Goal: Use online tool/utility: Utilize a website feature to perform a specific function

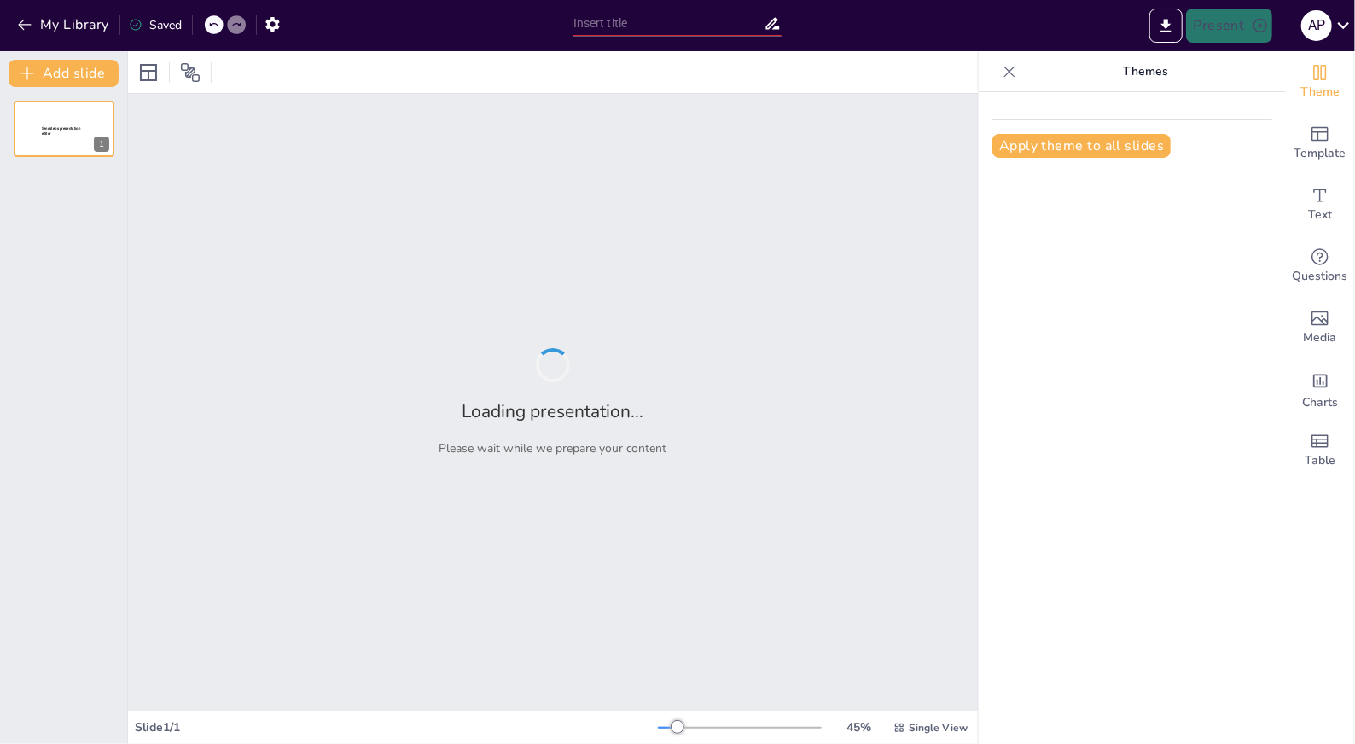
type input "Budidaya Papaya: Dari Benih Hingga Panen"
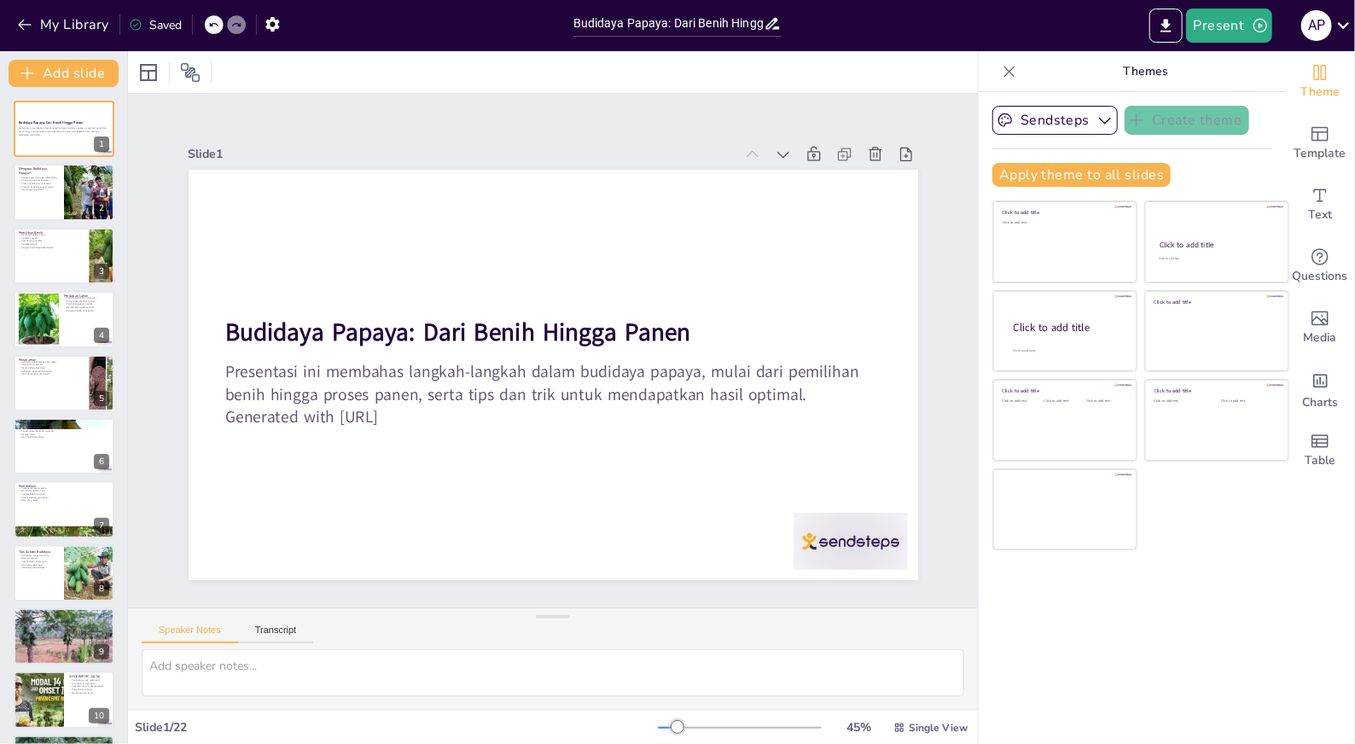
checkbox input "true"
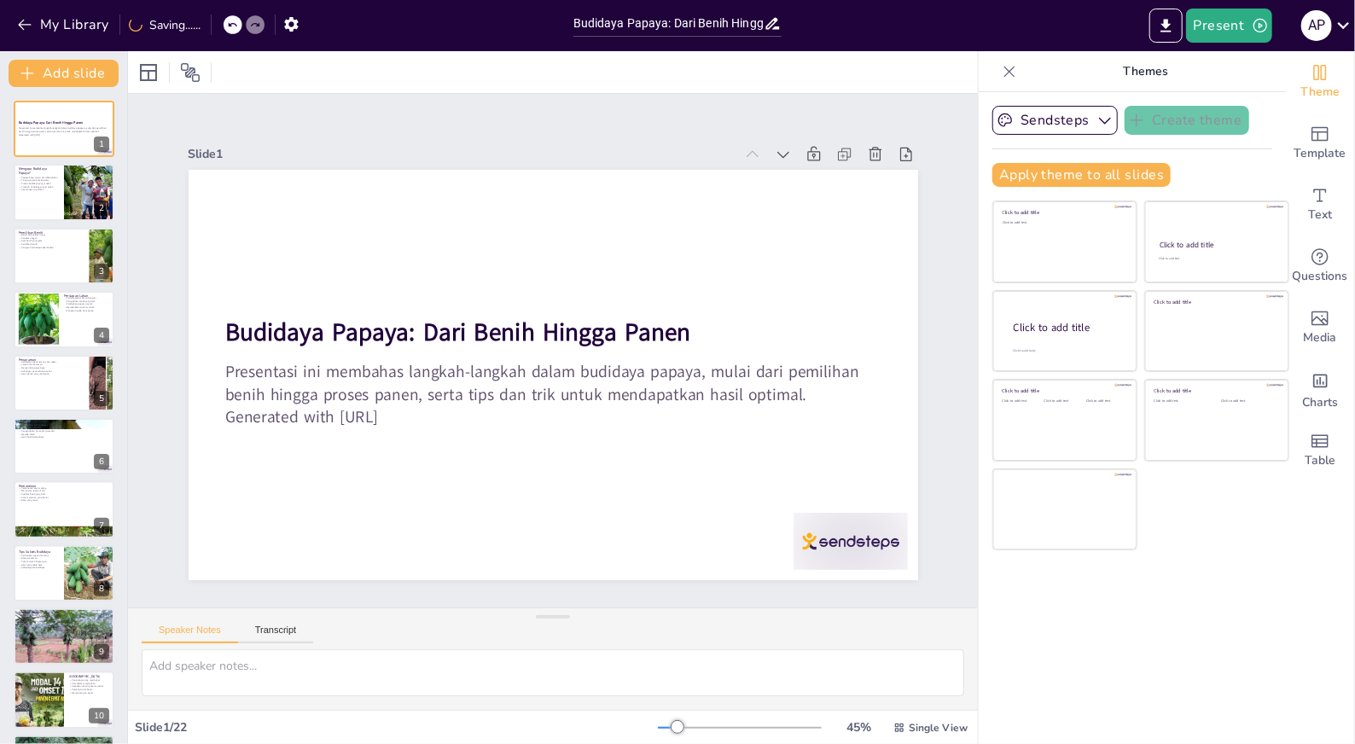
checkbox input "true"
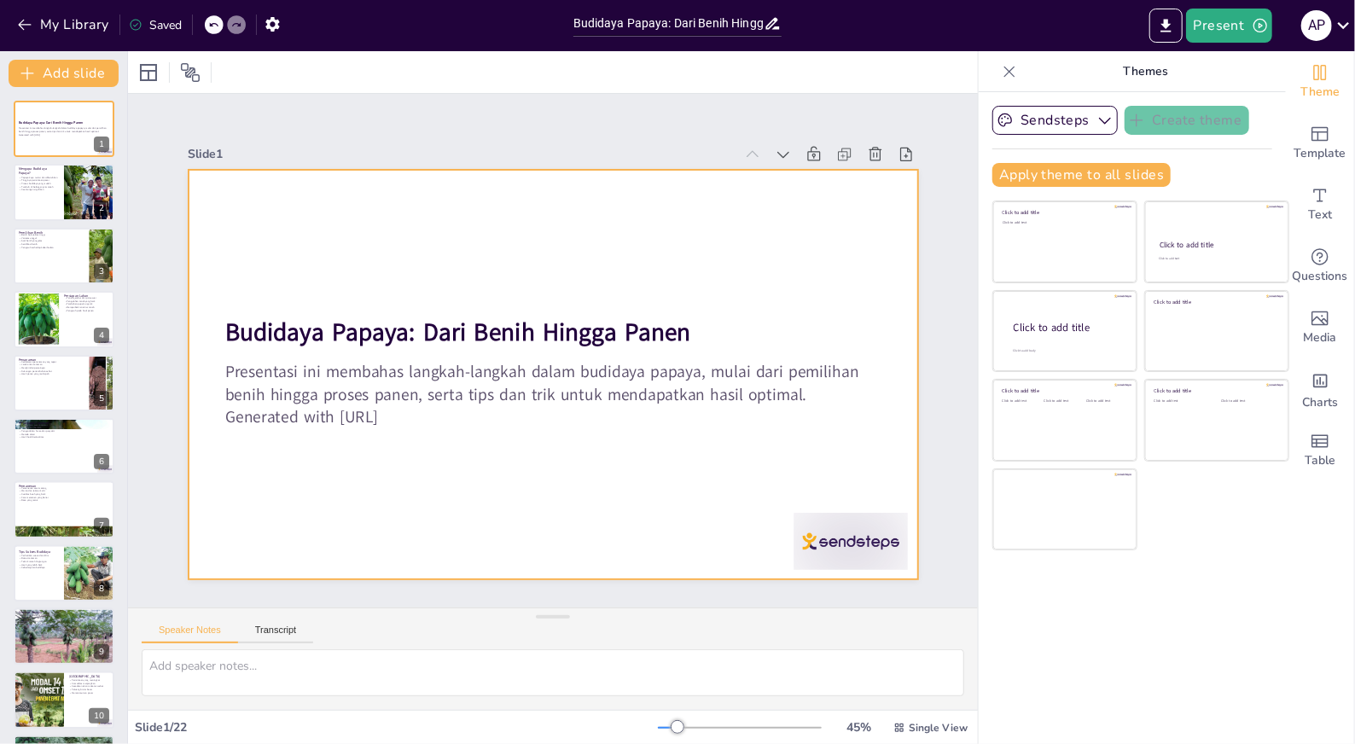
checkbox input "true"
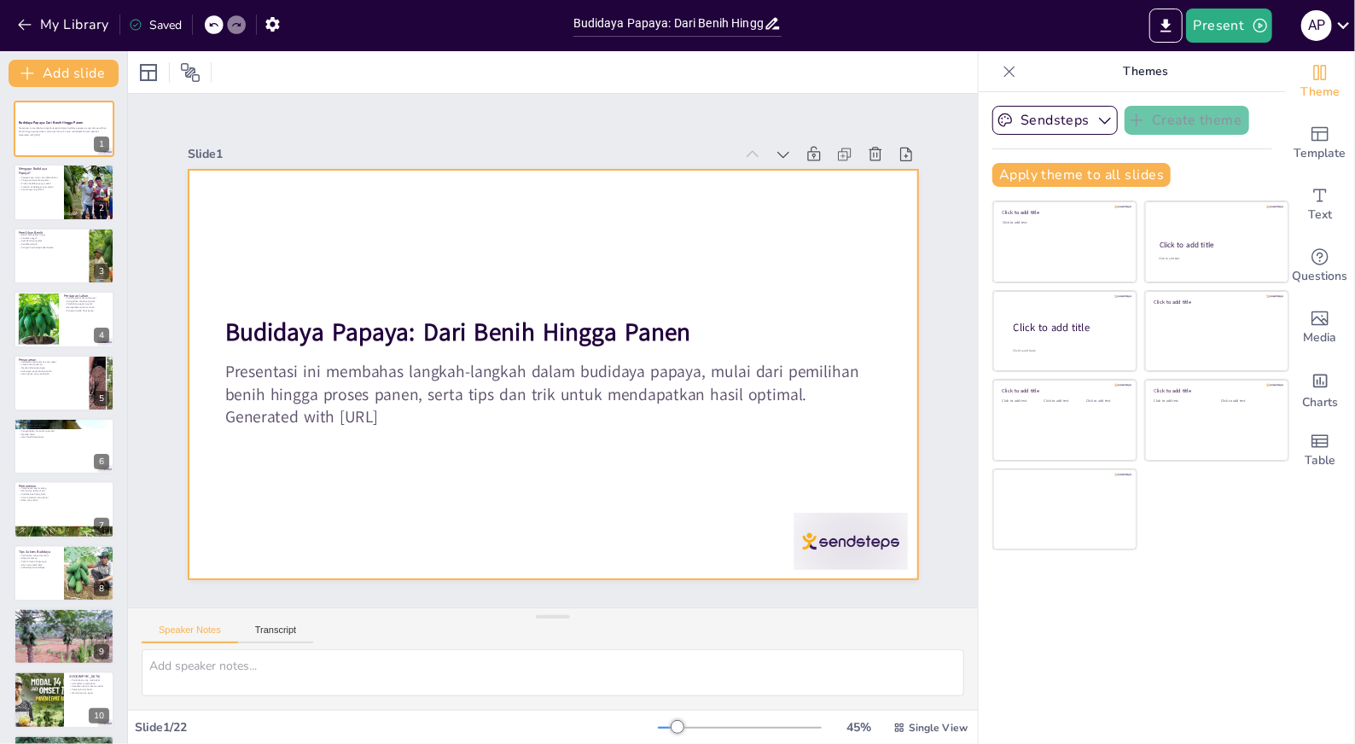
checkbox input "true"
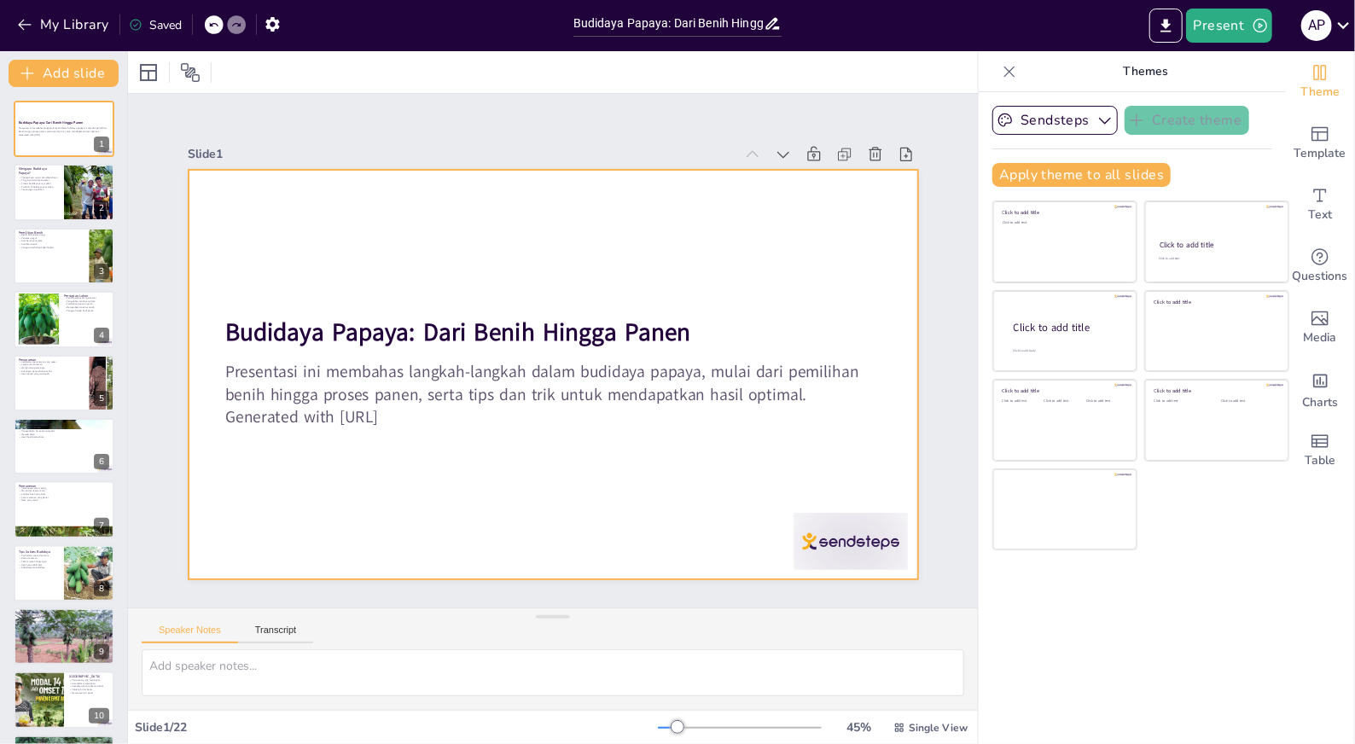
checkbox input "true"
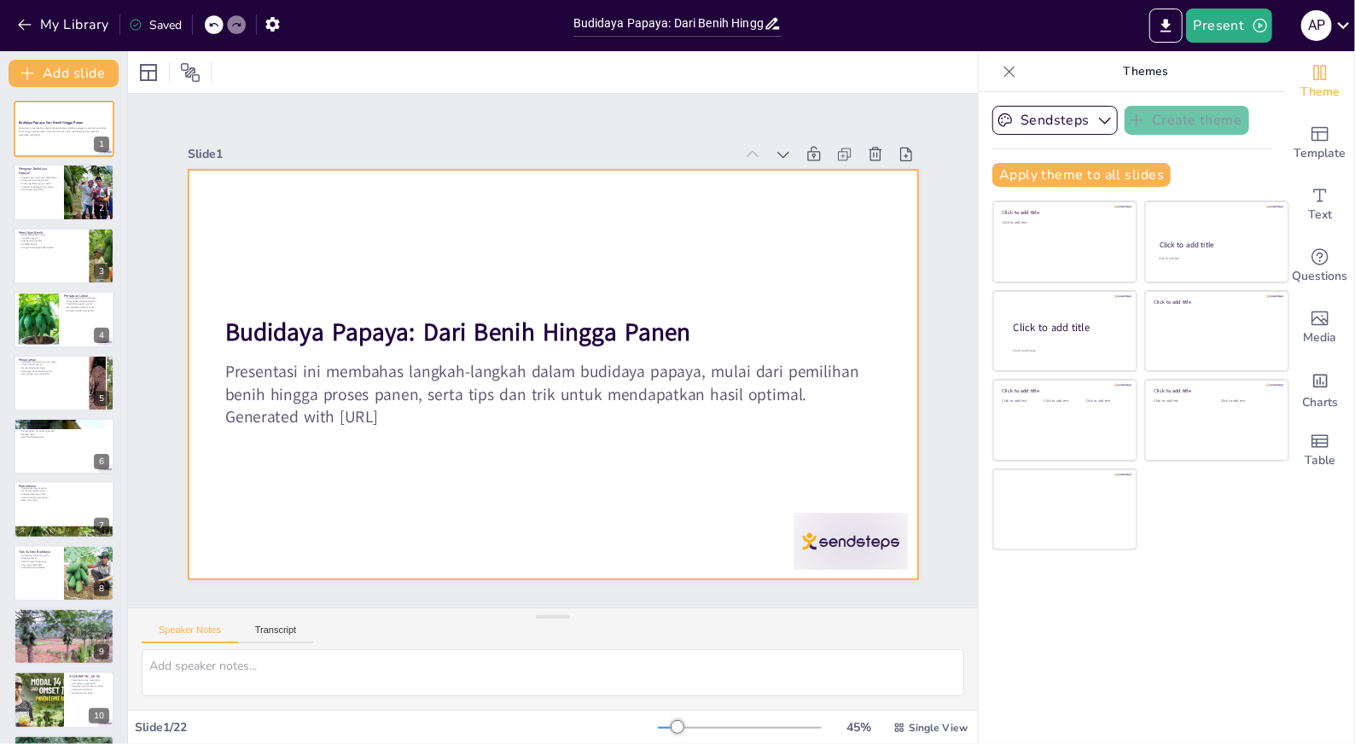
checkbox input "true"
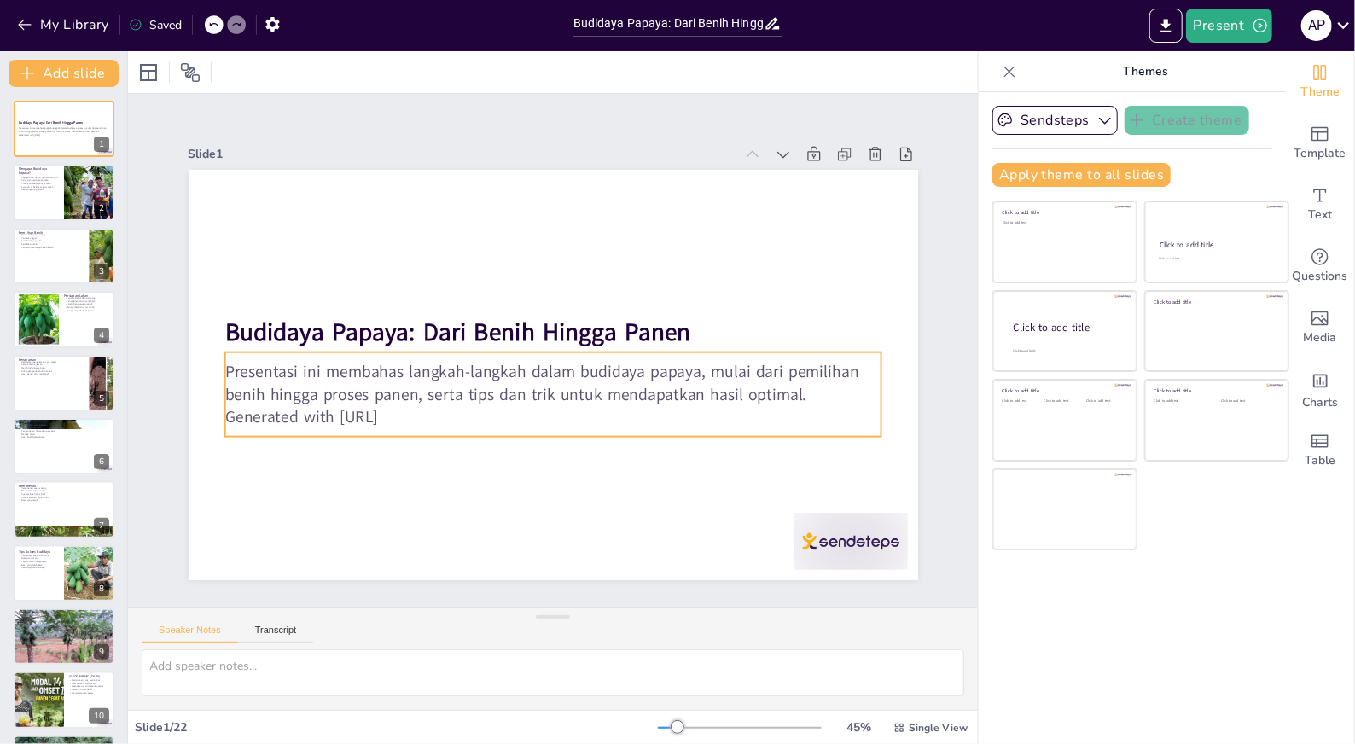
checkbox input "true"
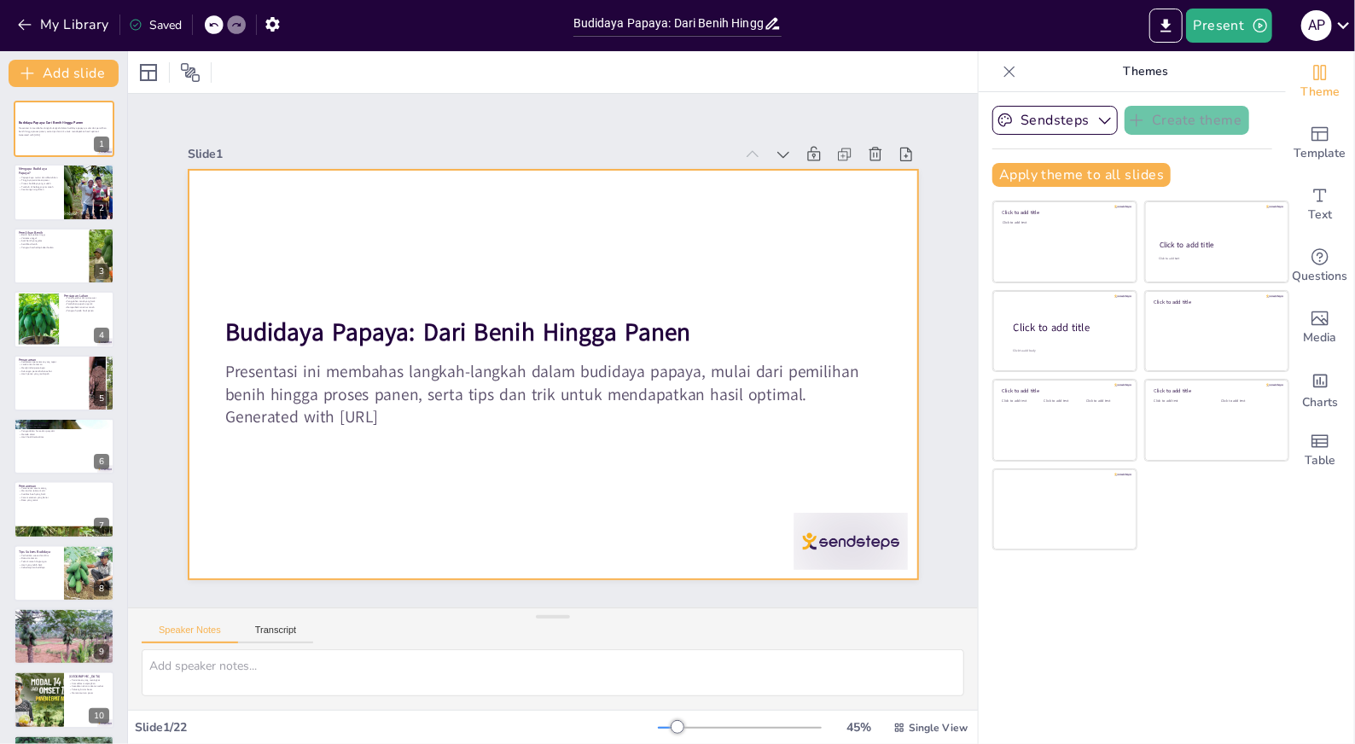
checkbox input "true"
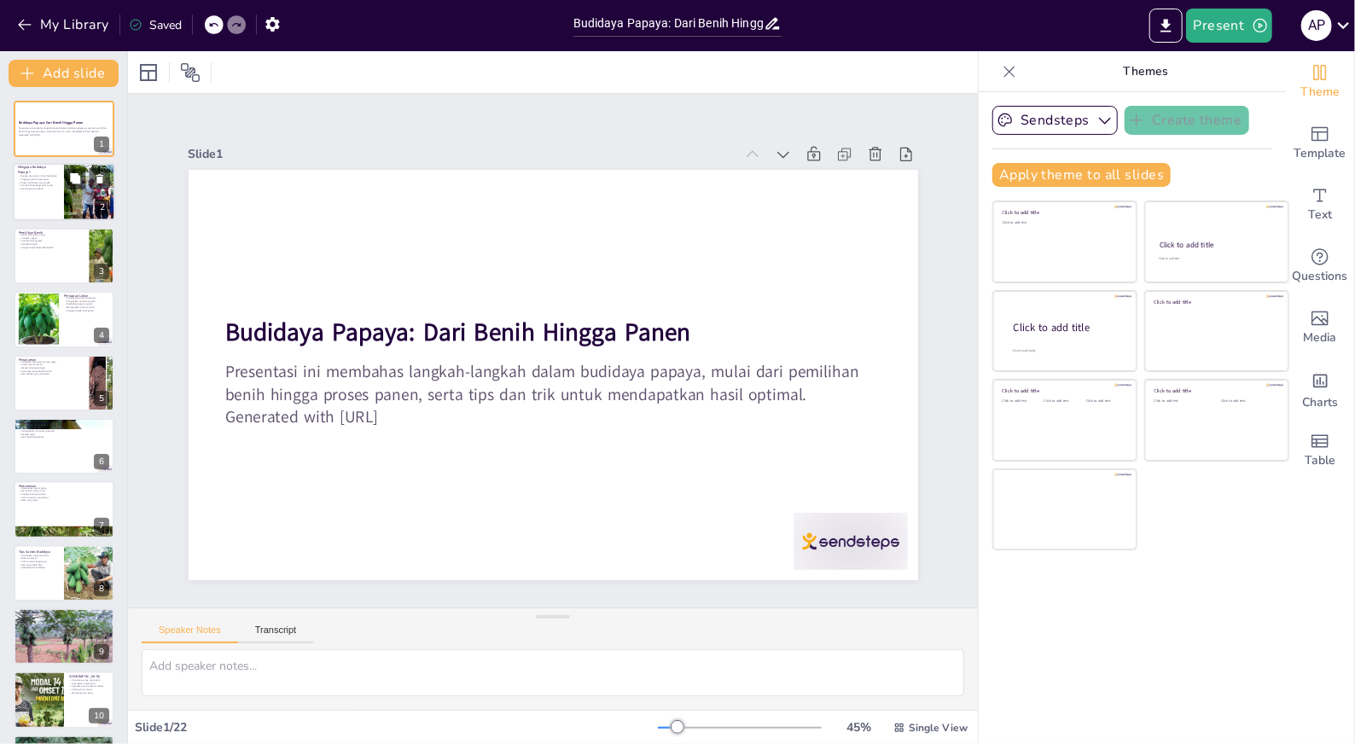
checkbox input "true"
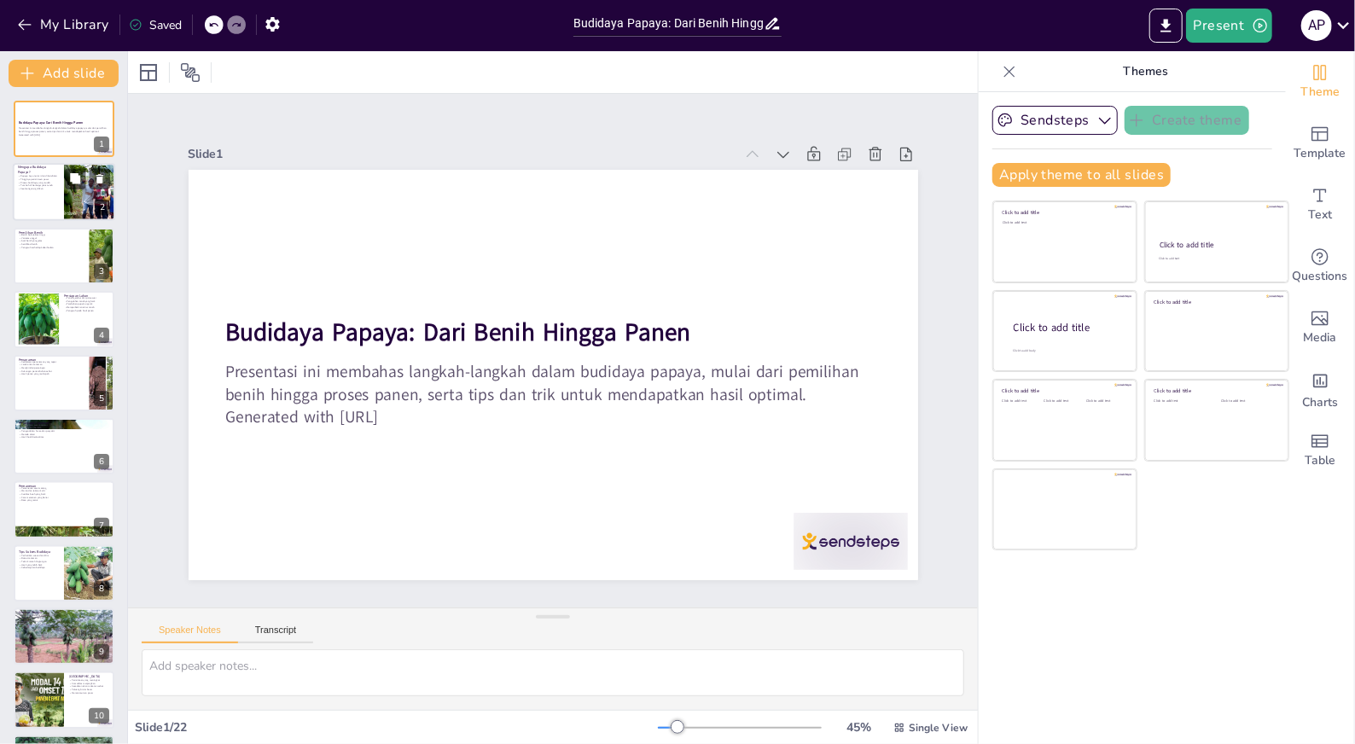
click at [98, 190] on div at bounding box center [90, 193] width 96 height 58
type textarea "Papaya dikenal sebagai buah yang kaya akan vitamin dan mineral, menjadikannya p…"
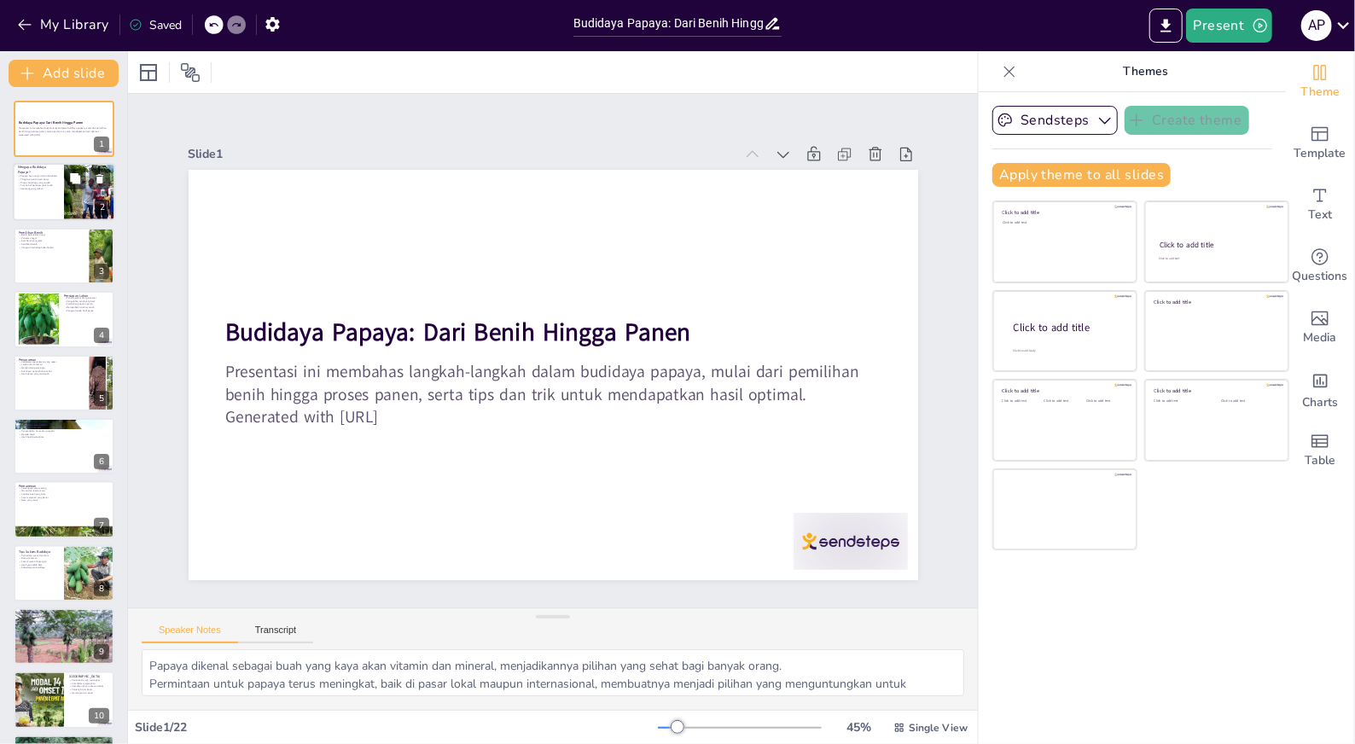
checkbox input "true"
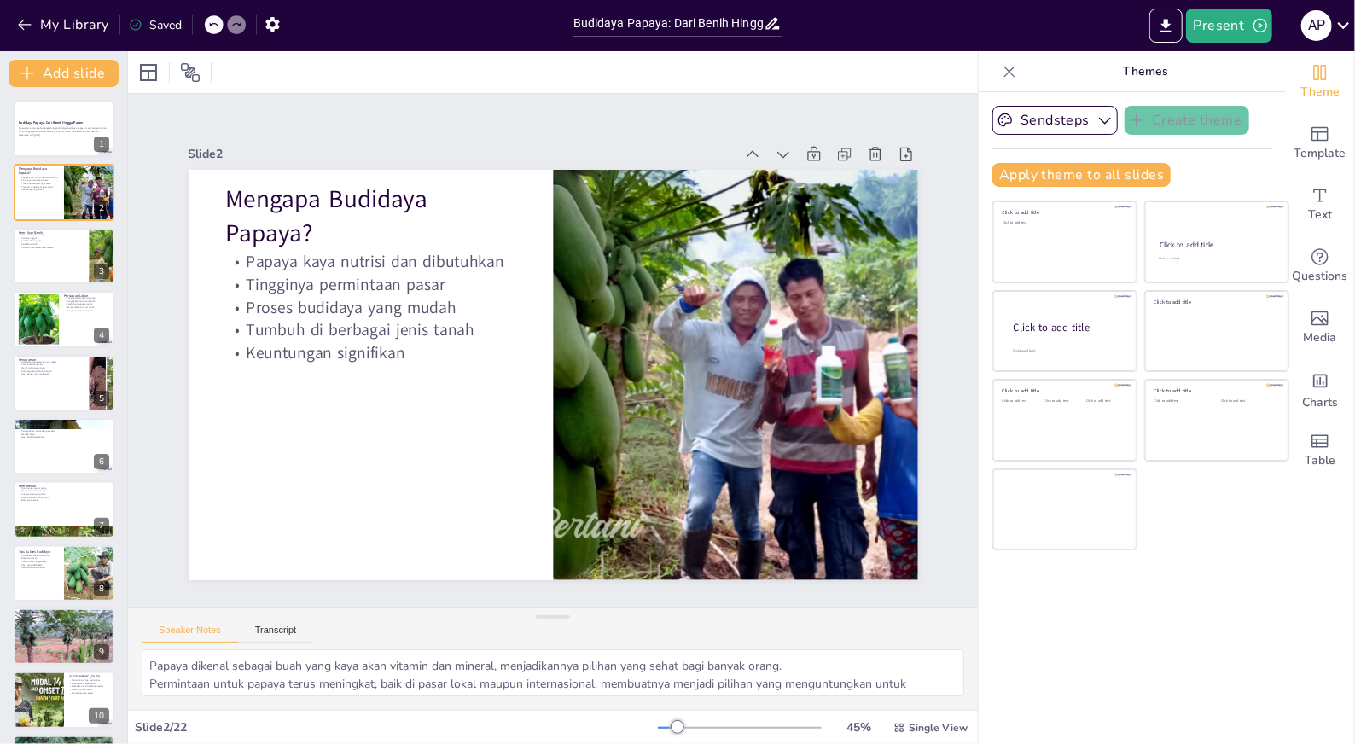
checkbox input "true"
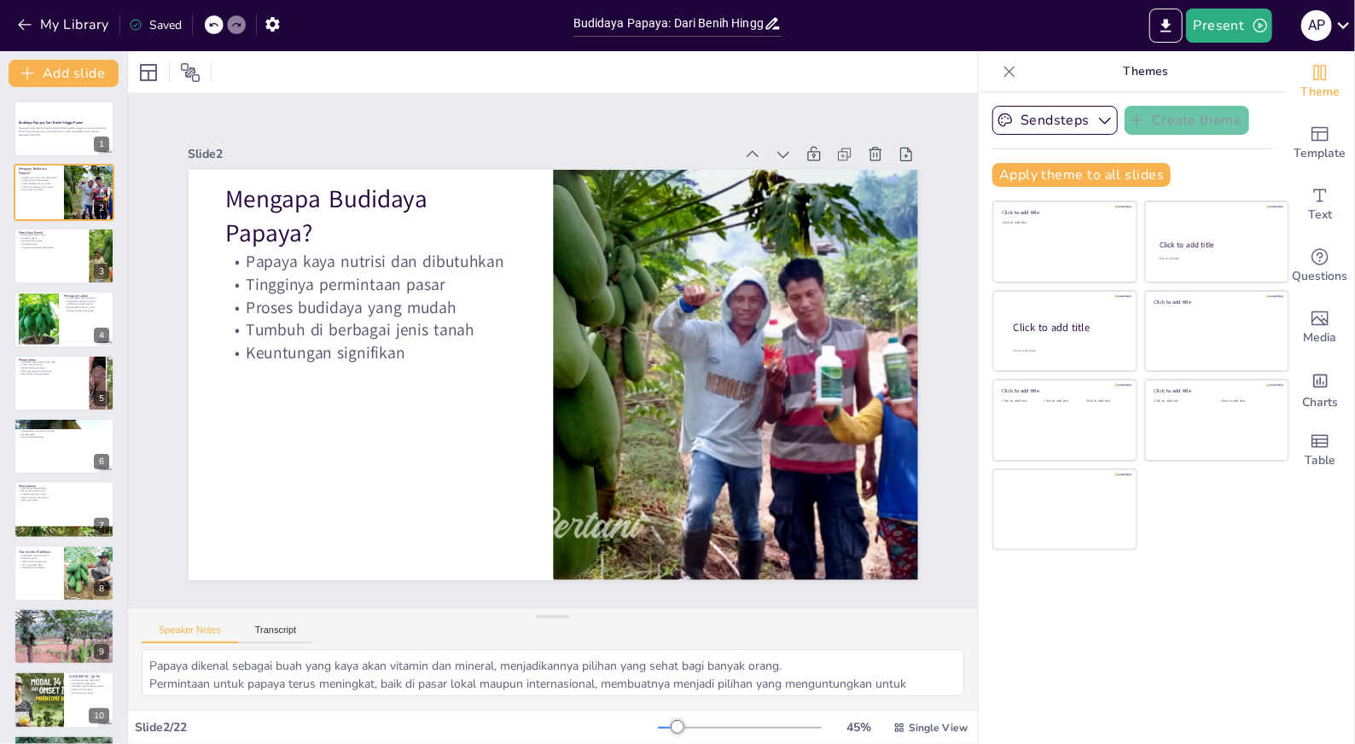
checkbox input "true"
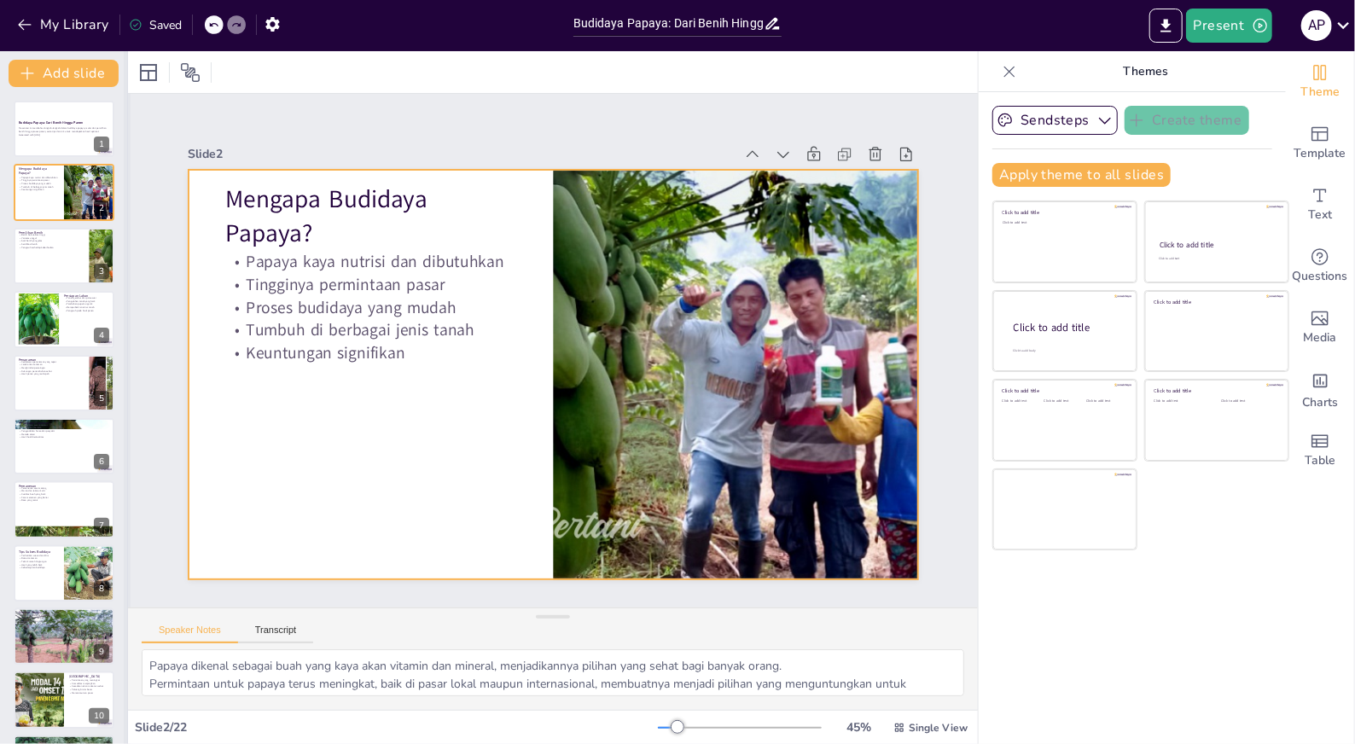
checkbox input "true"
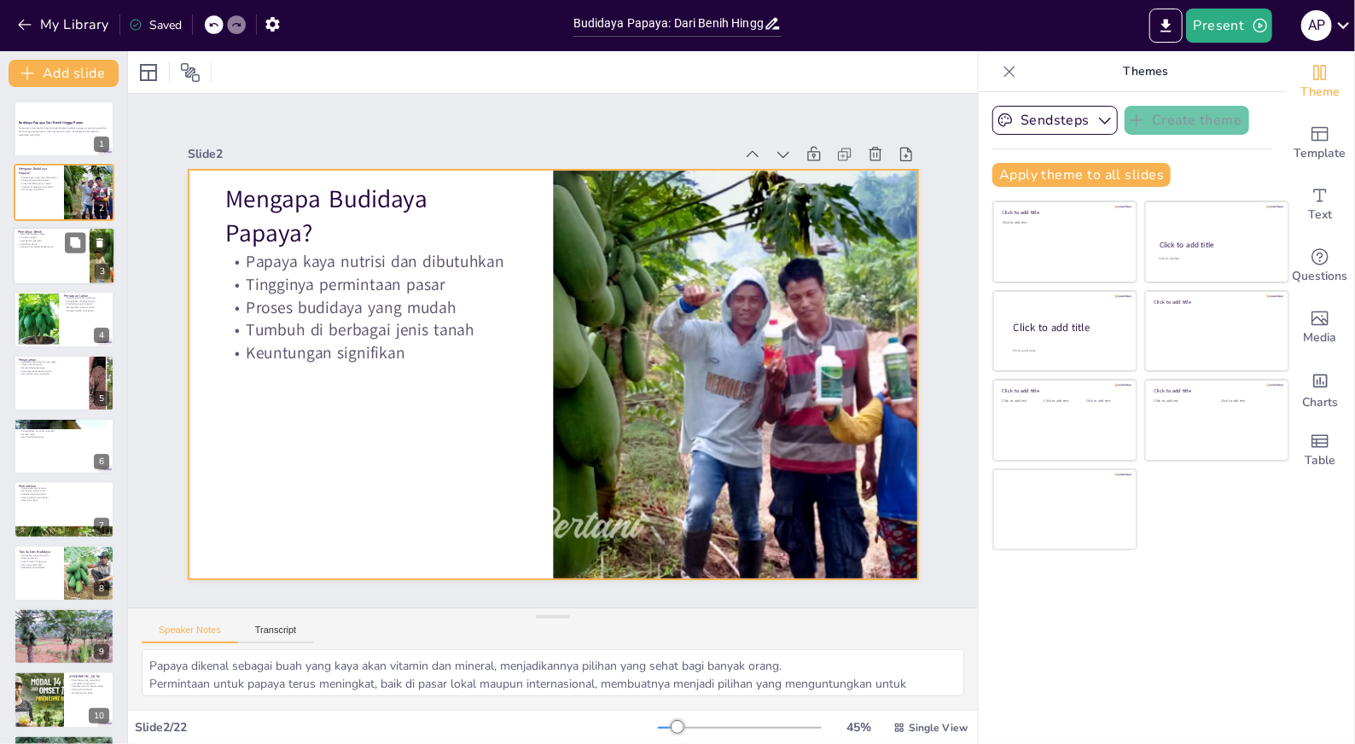
checkbox input "true"
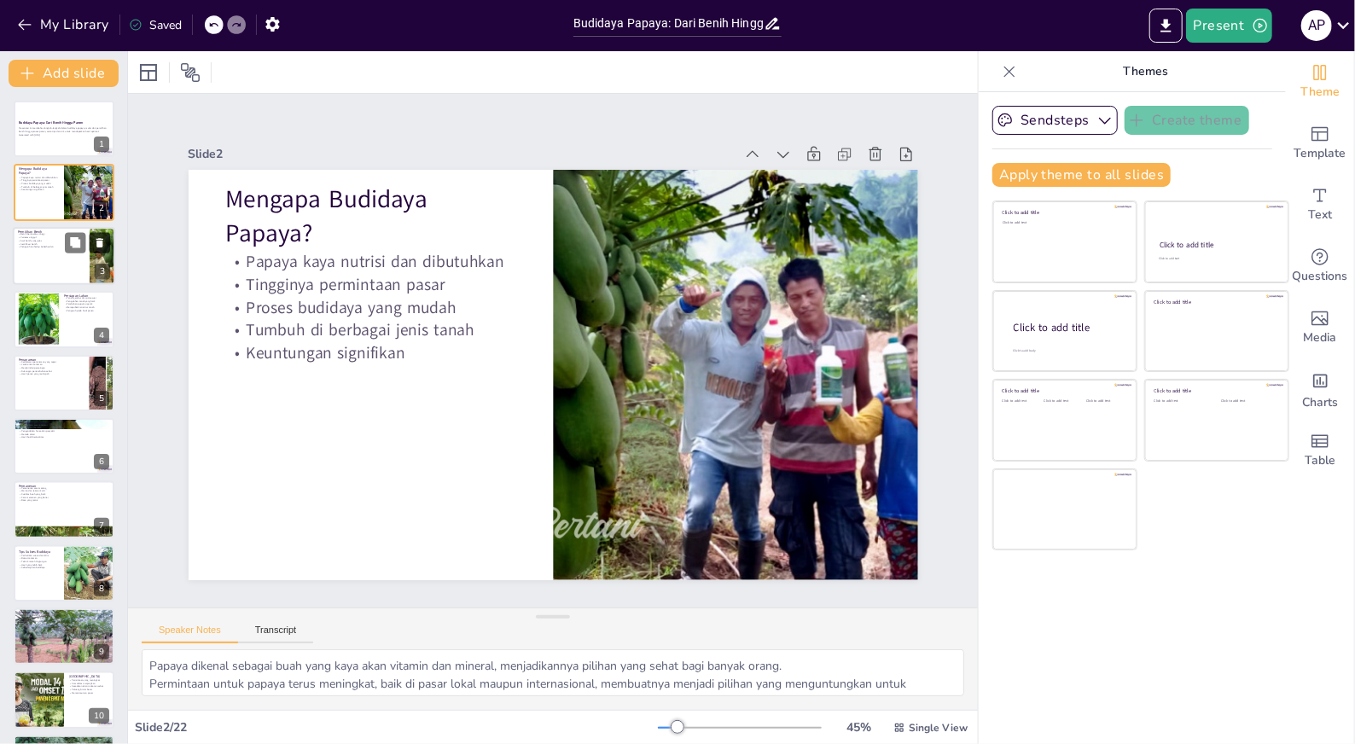
checkbox input "true"
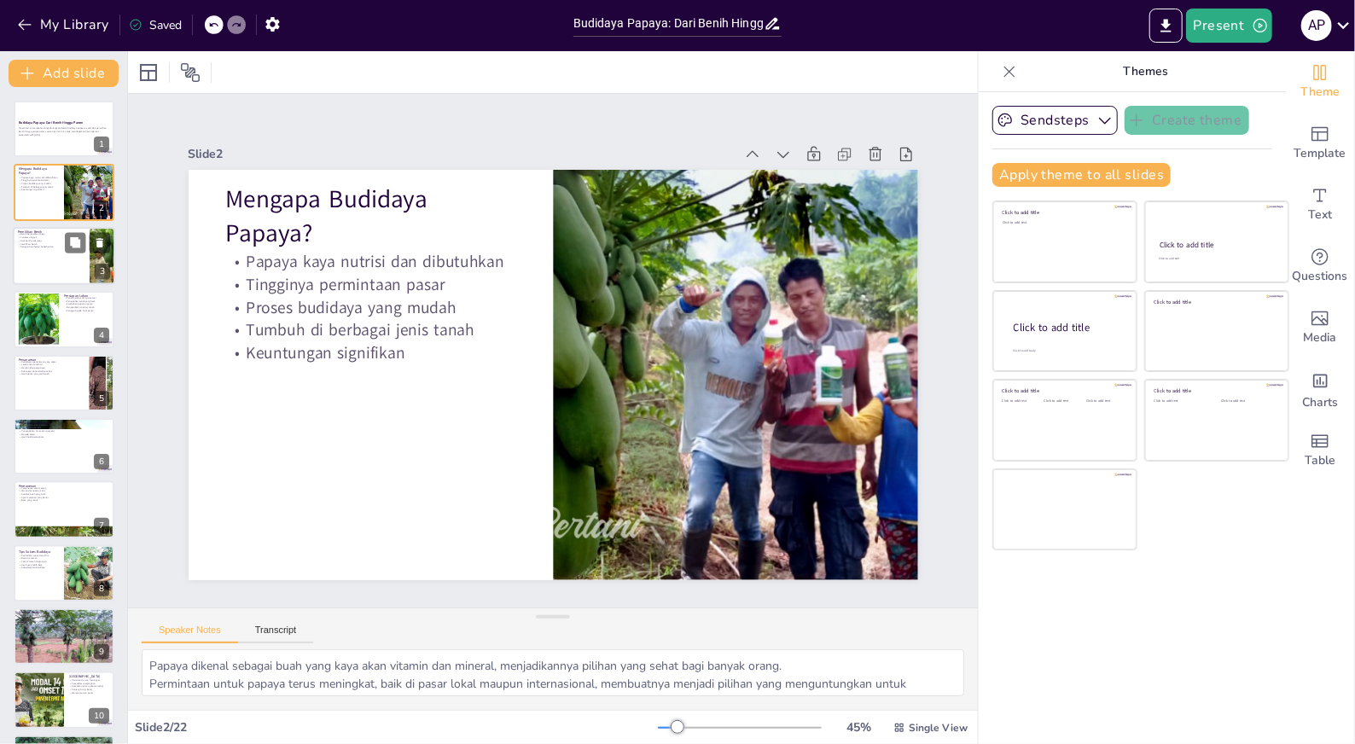
checkbox input "true"
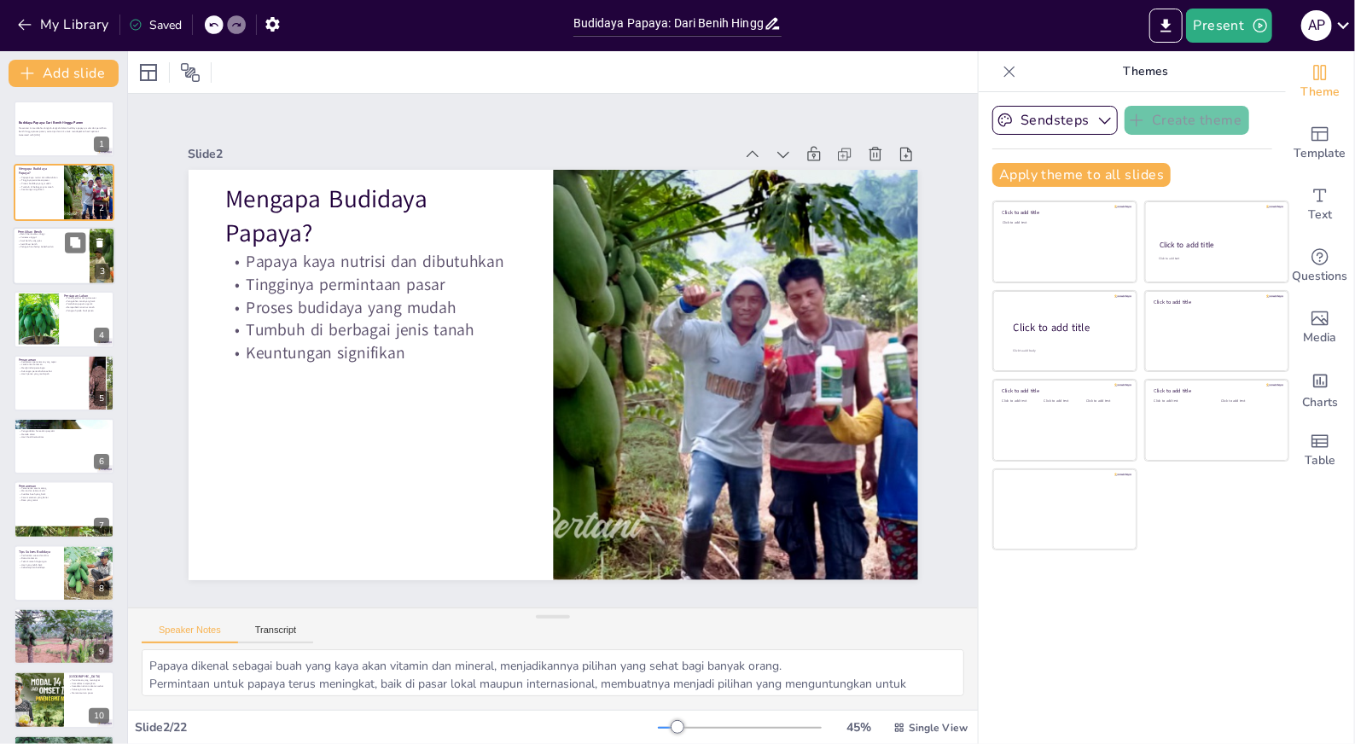
click at [70, 264] on div at bounding box center [64, 256] width 102 height 58
type textarea "Memilih benih yang berkualitas tinggi sangat penting agar tanaman dapat tumbuh …"
checkbox input "true"
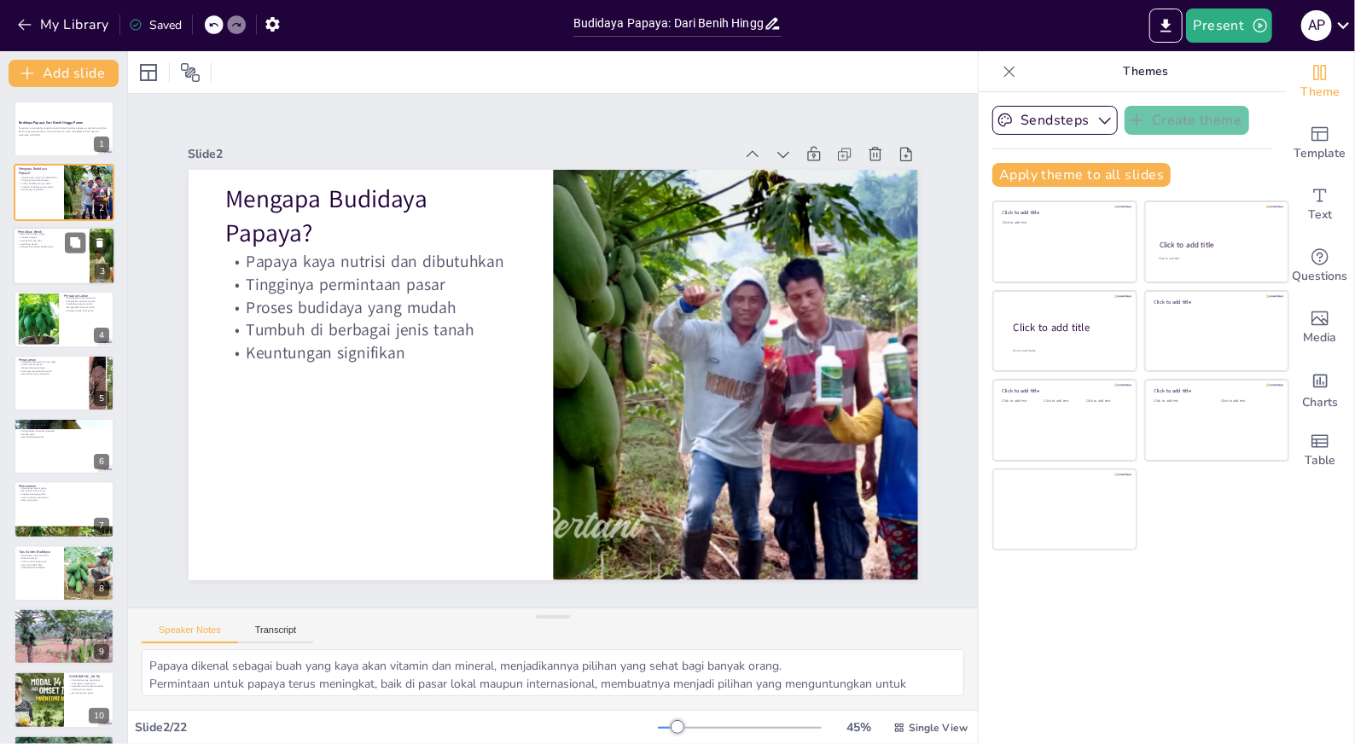
checkbox input "true"
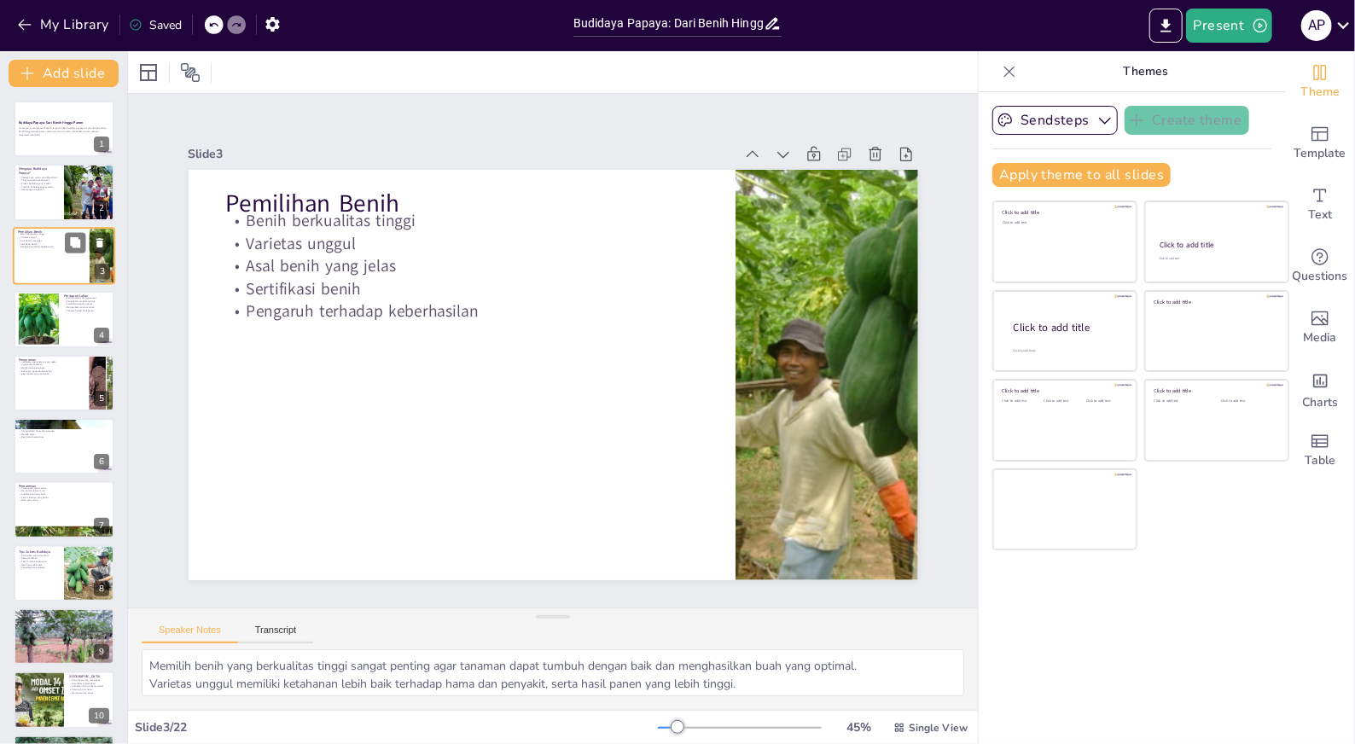
checkbox input "true"
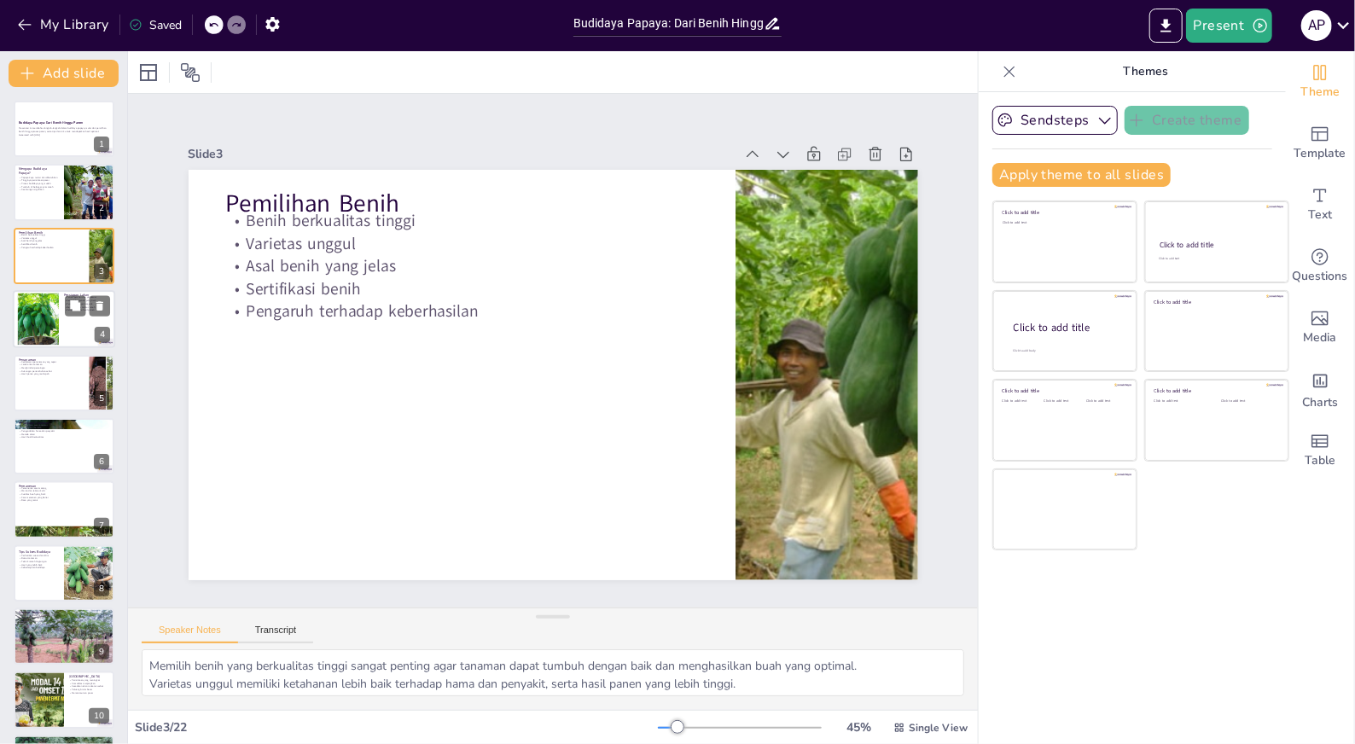
checkbox input "true"
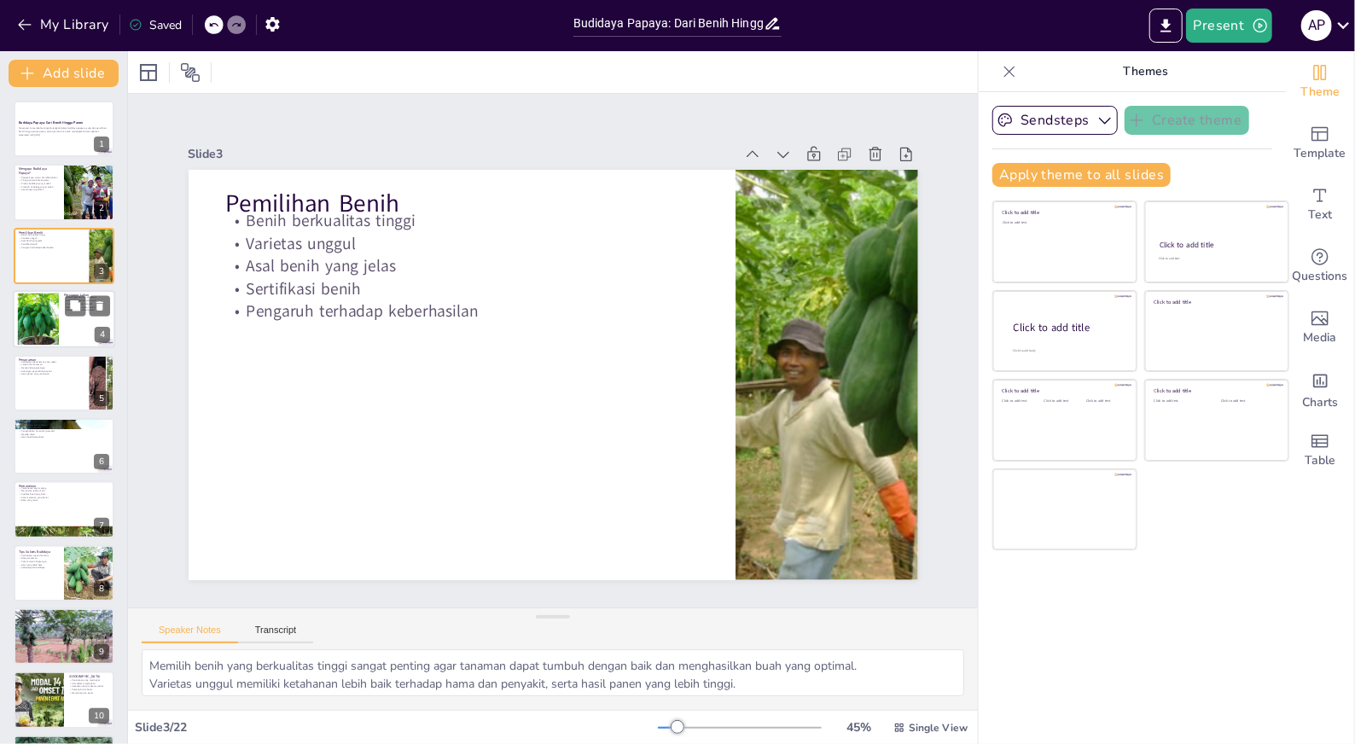
checkbox input "true"
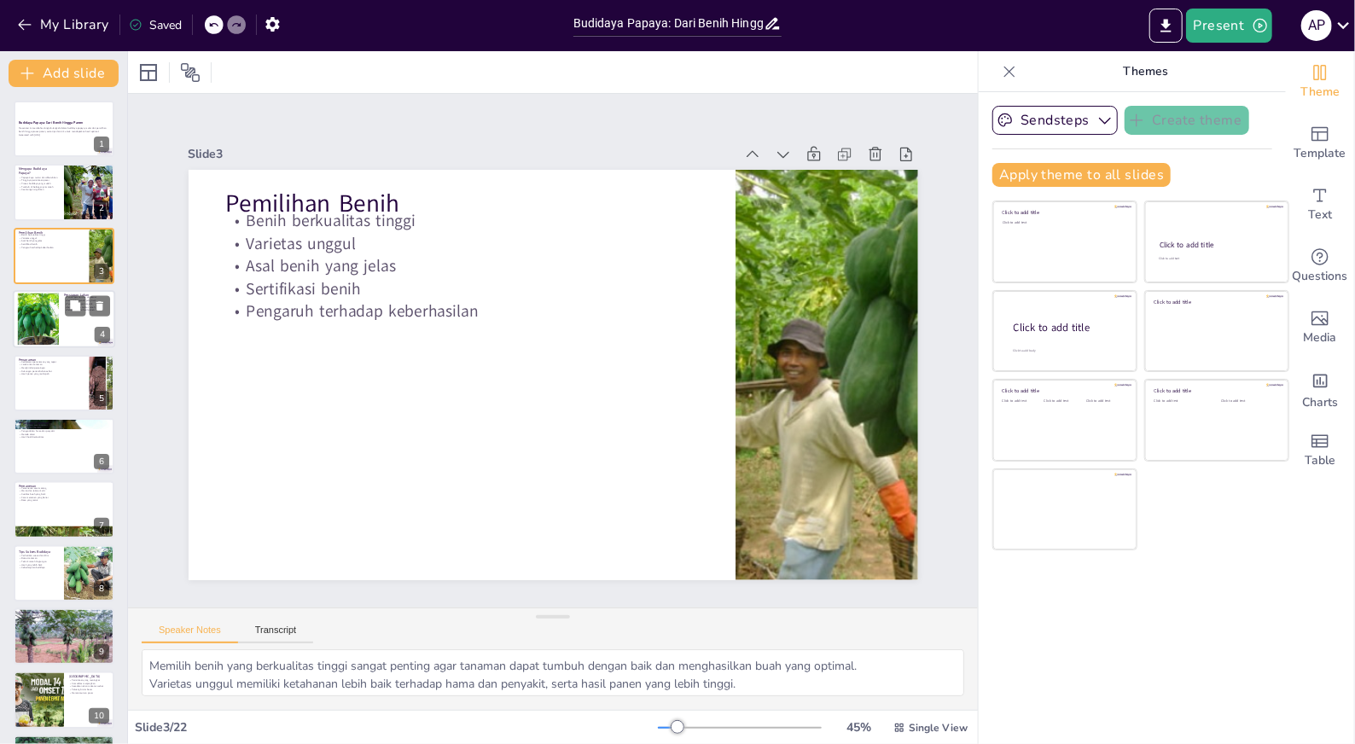
checkbox input "true"
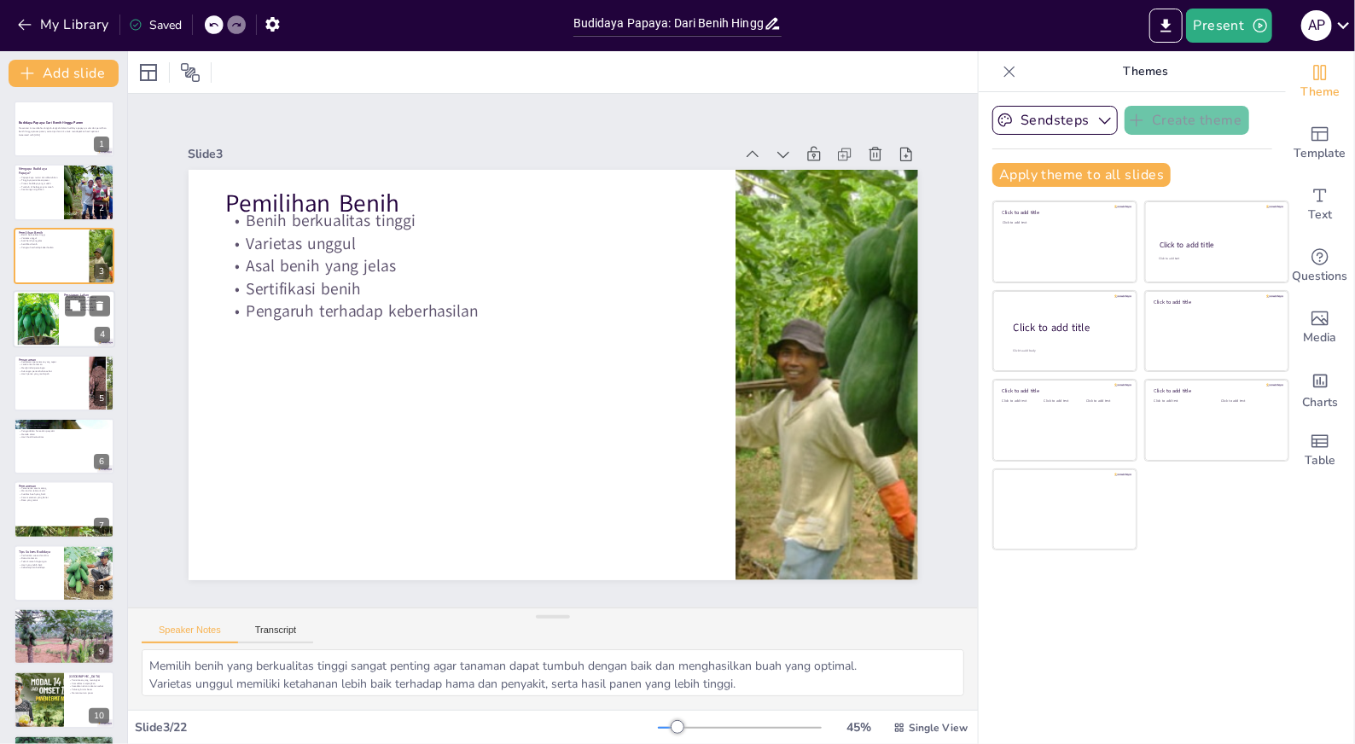
checkbox input "true"
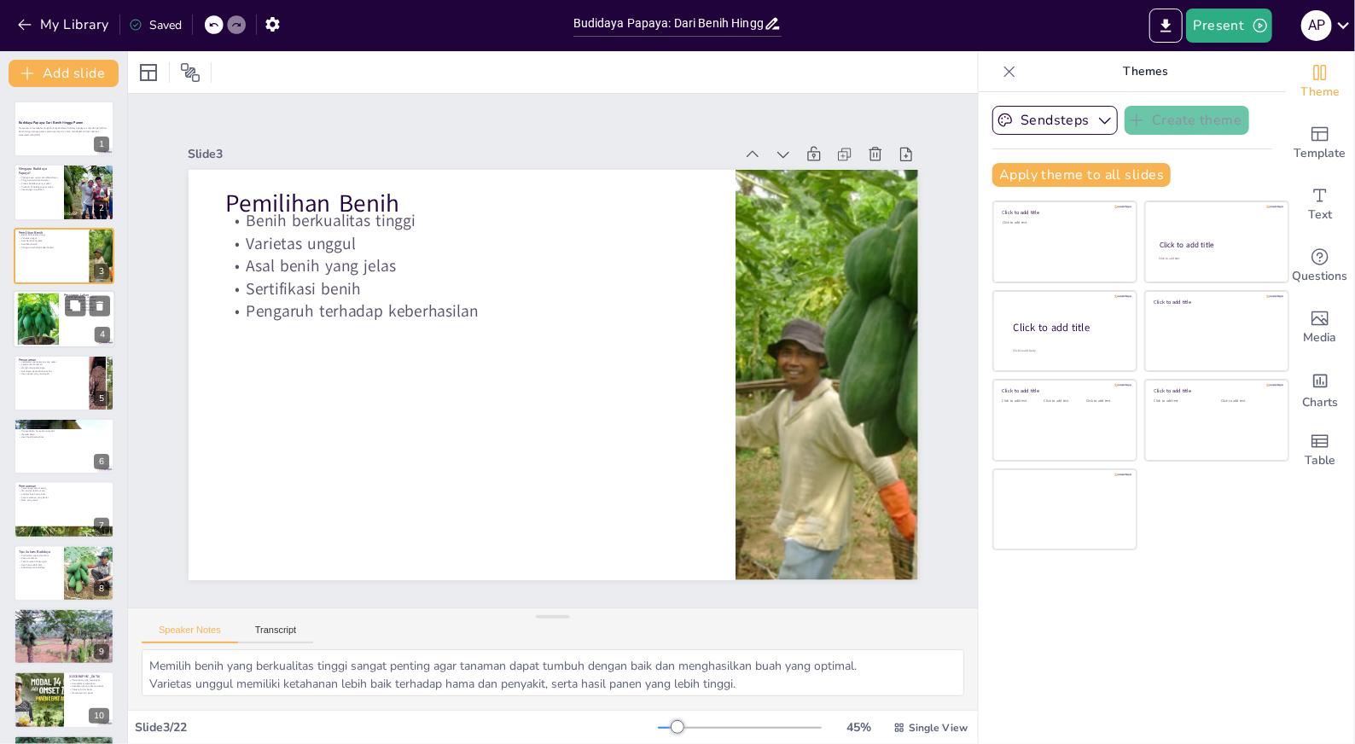
checkbox input "true"
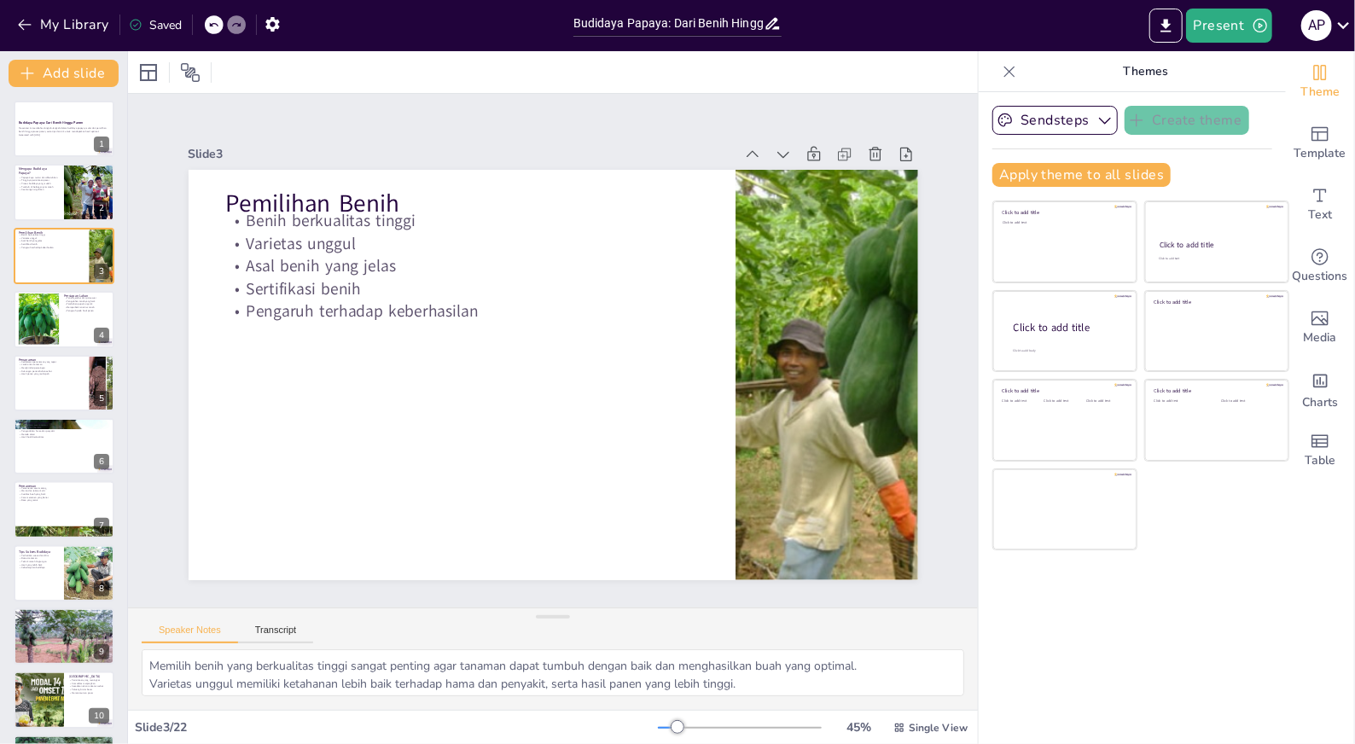
checkbox input "true"
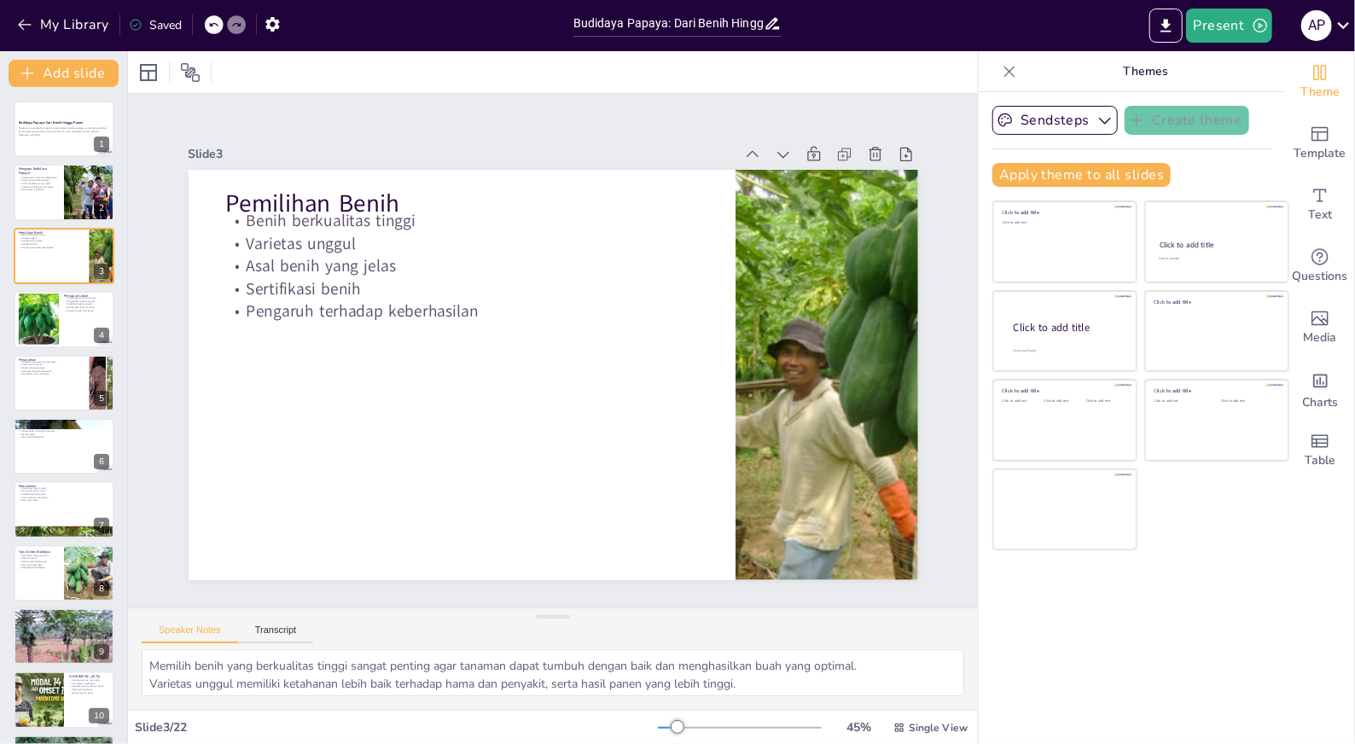
checkbox input "true"
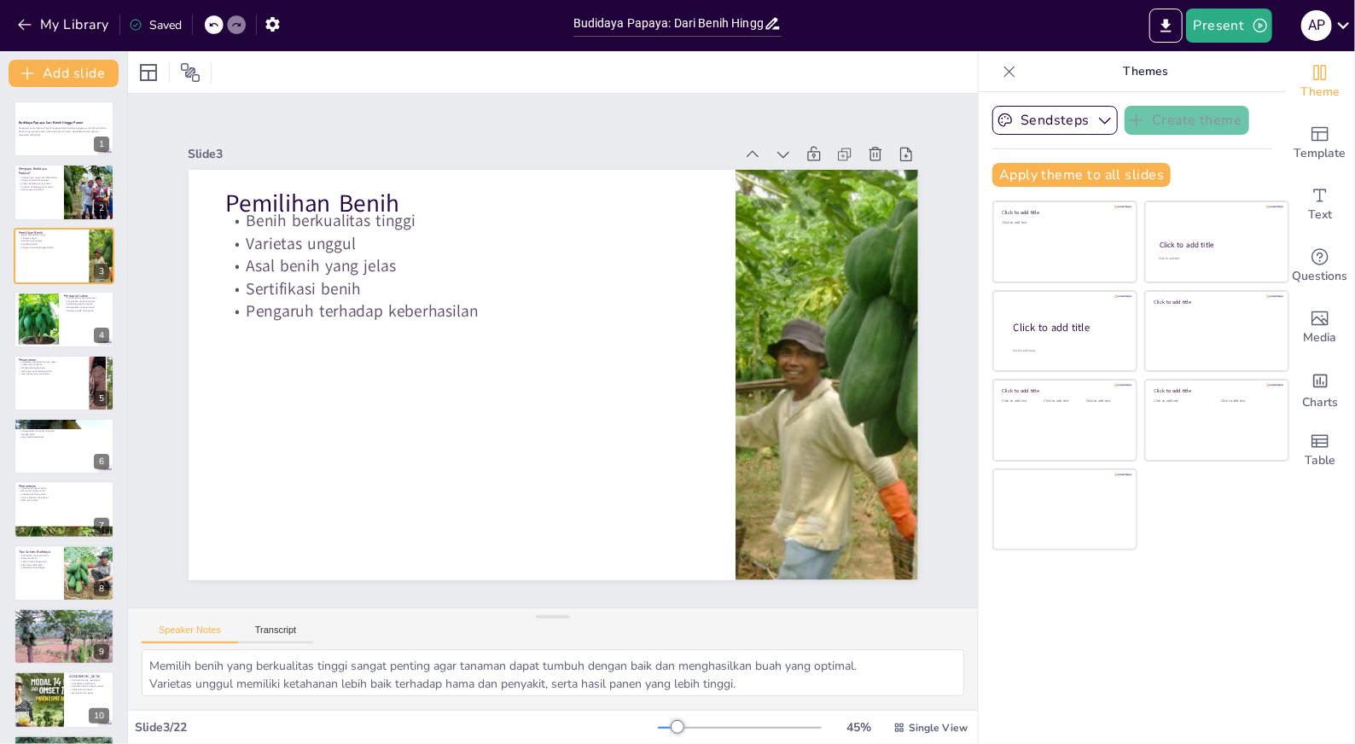
checkbox input "true"
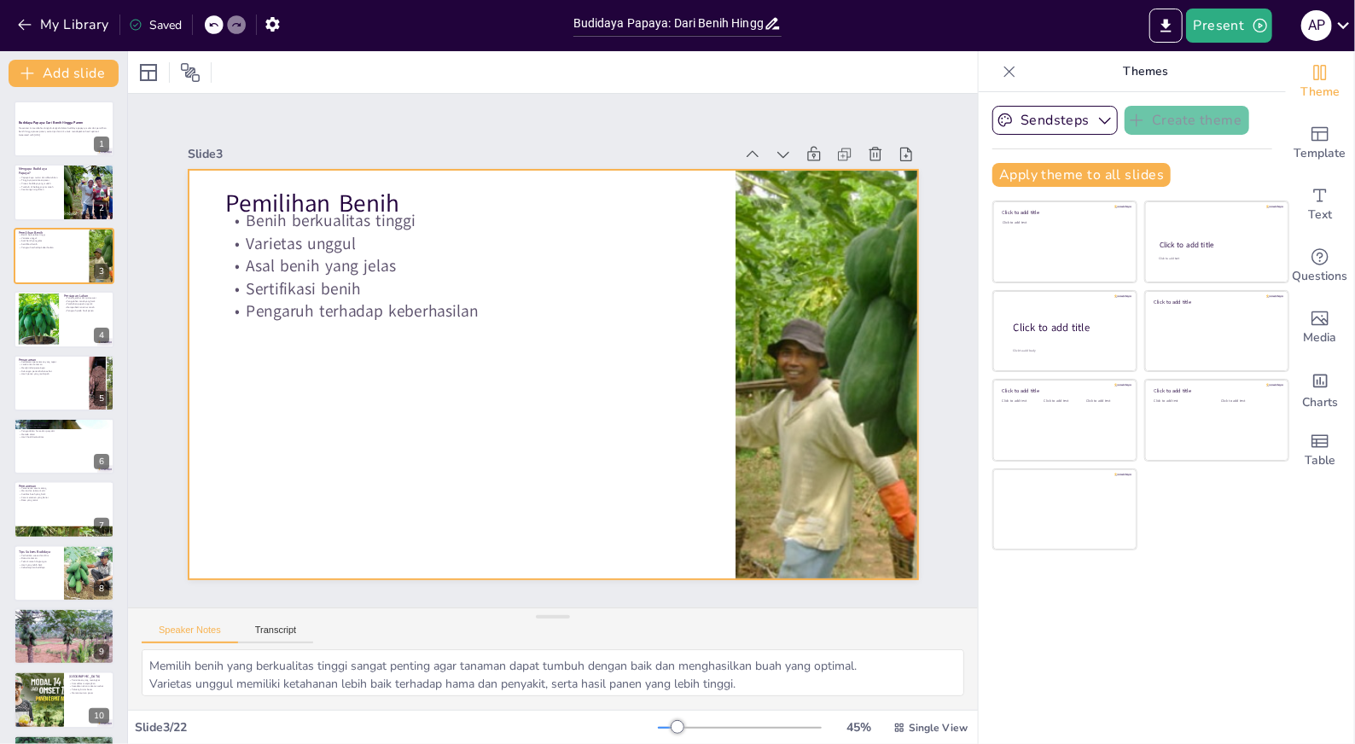
checkbox input "true"
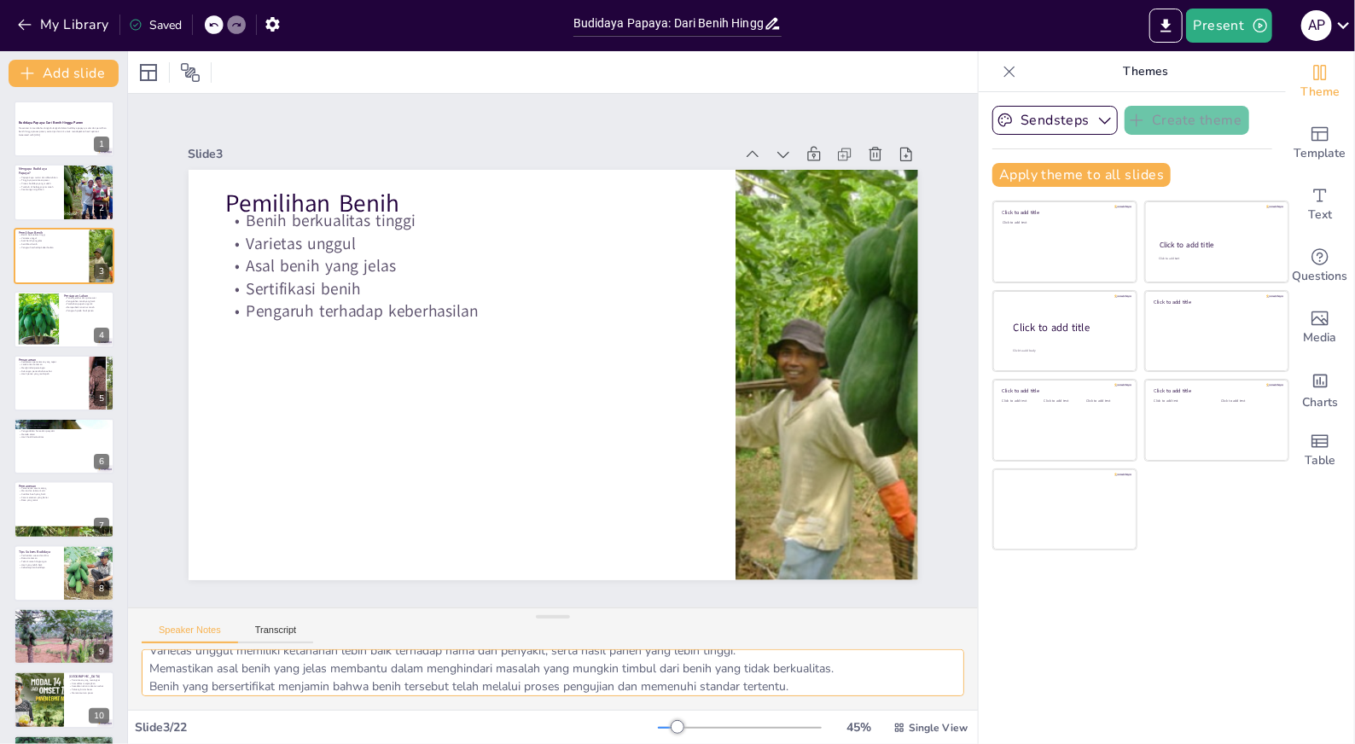
scroll to position [56, 0]
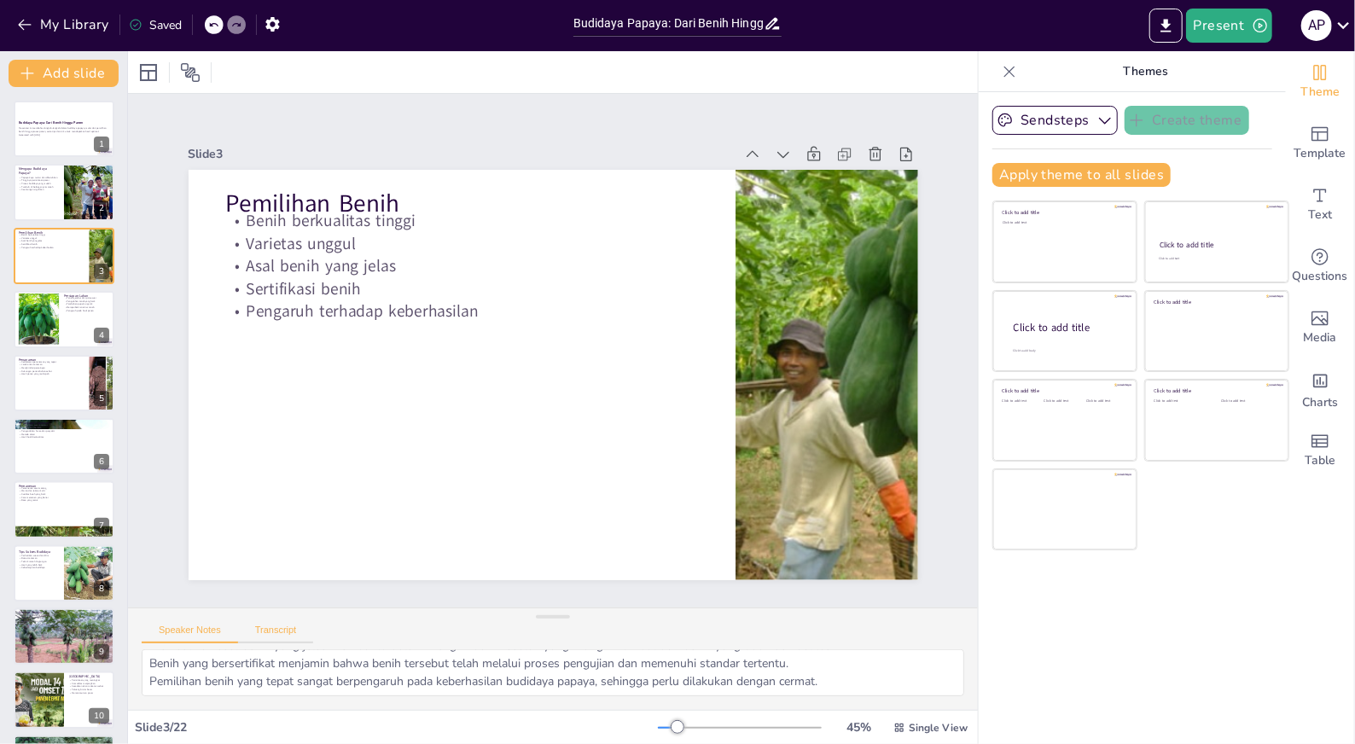
click at [280, 633] on button "Transcript" at bounding box center [276, 633] width 76 height 19
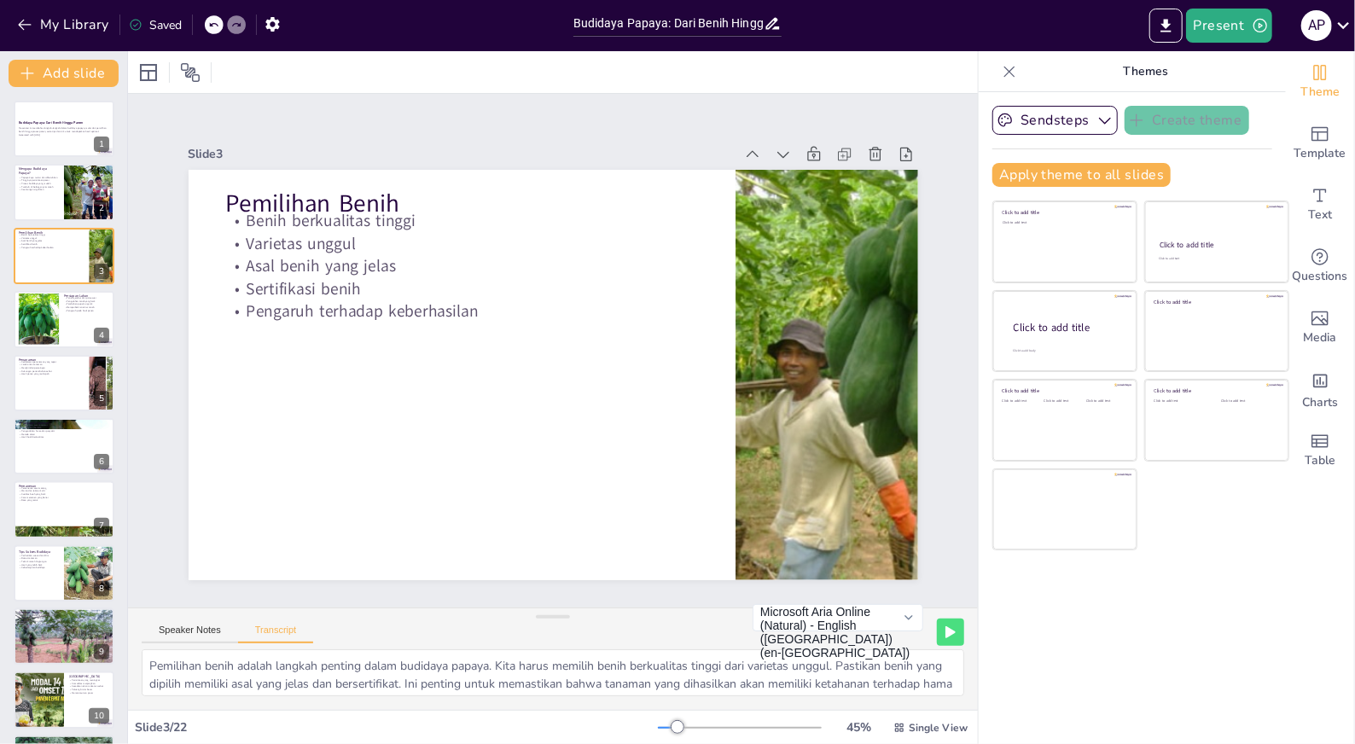
checkbox input "true"
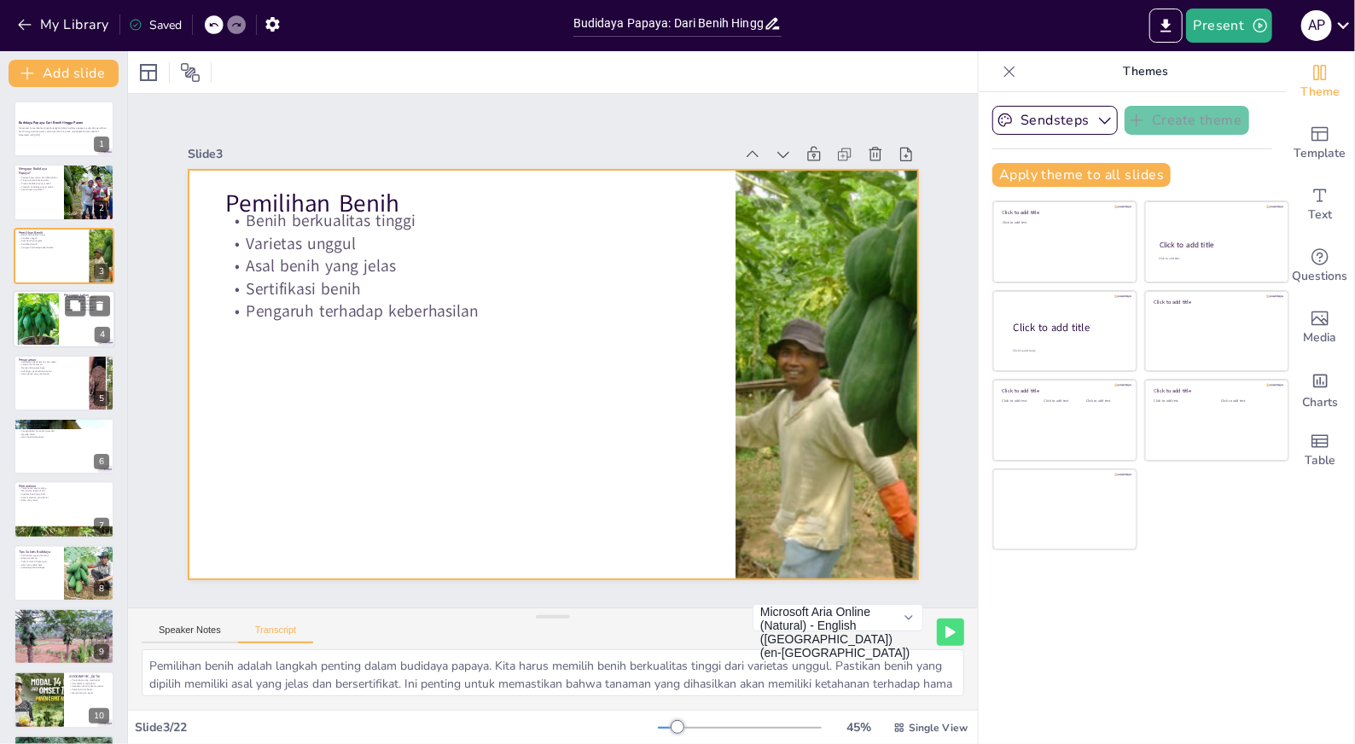
checkbox input "true"
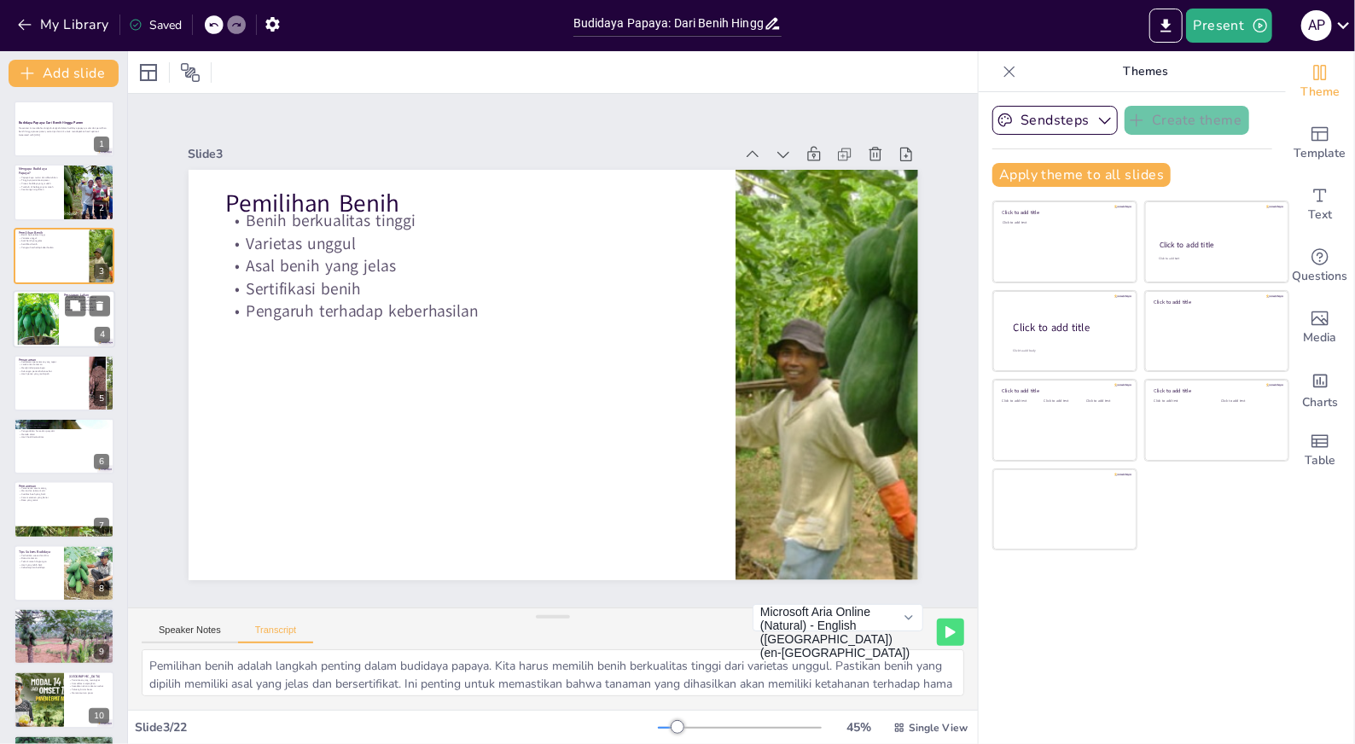
checkbox input "true"
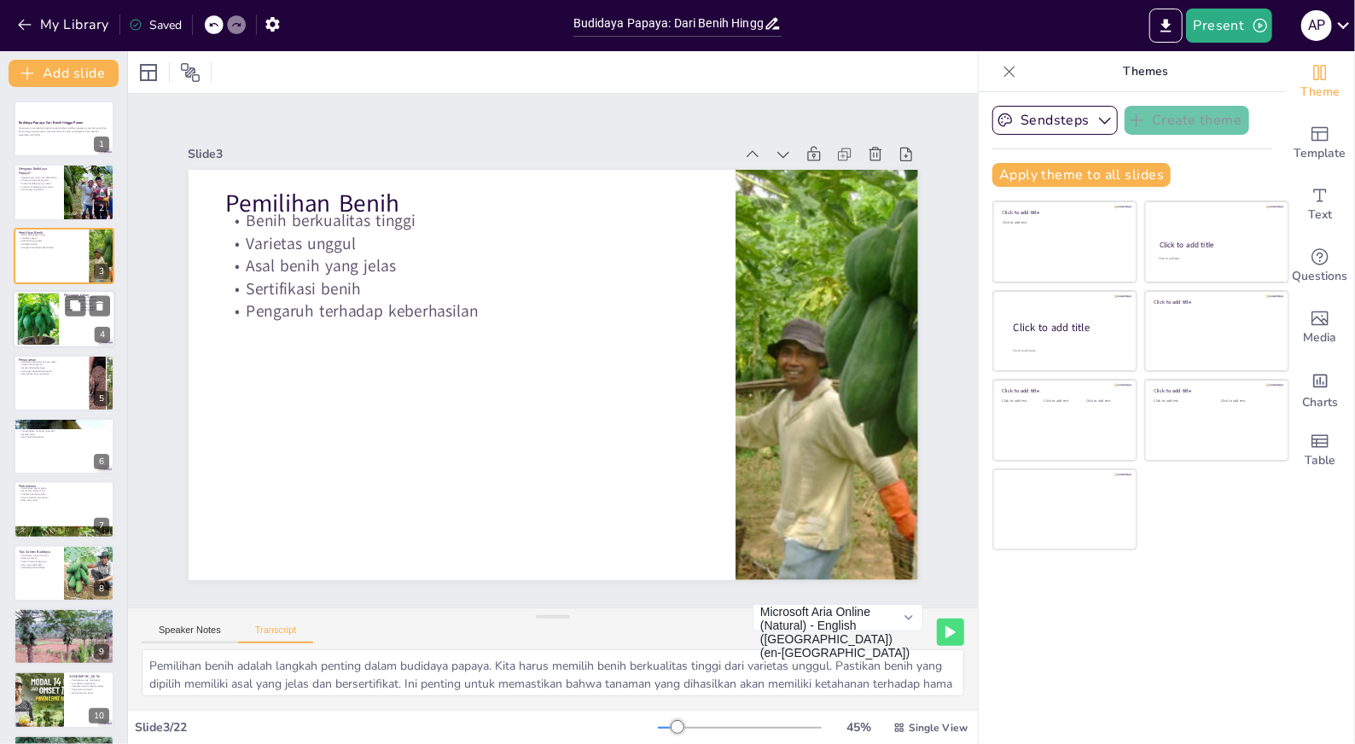
checkbox input "true"
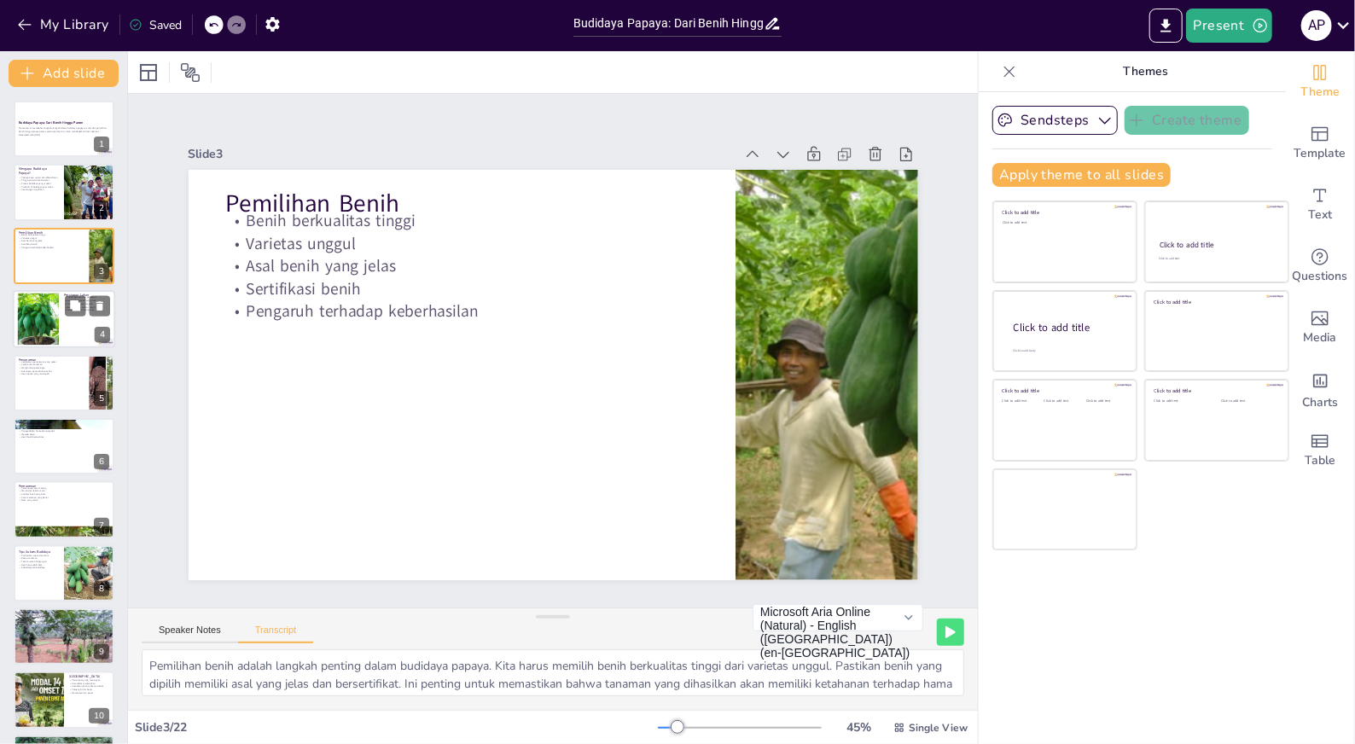
click at [32, 316] on div at bounding box center [38, 319] width 78 height 52
checkbox input "true"
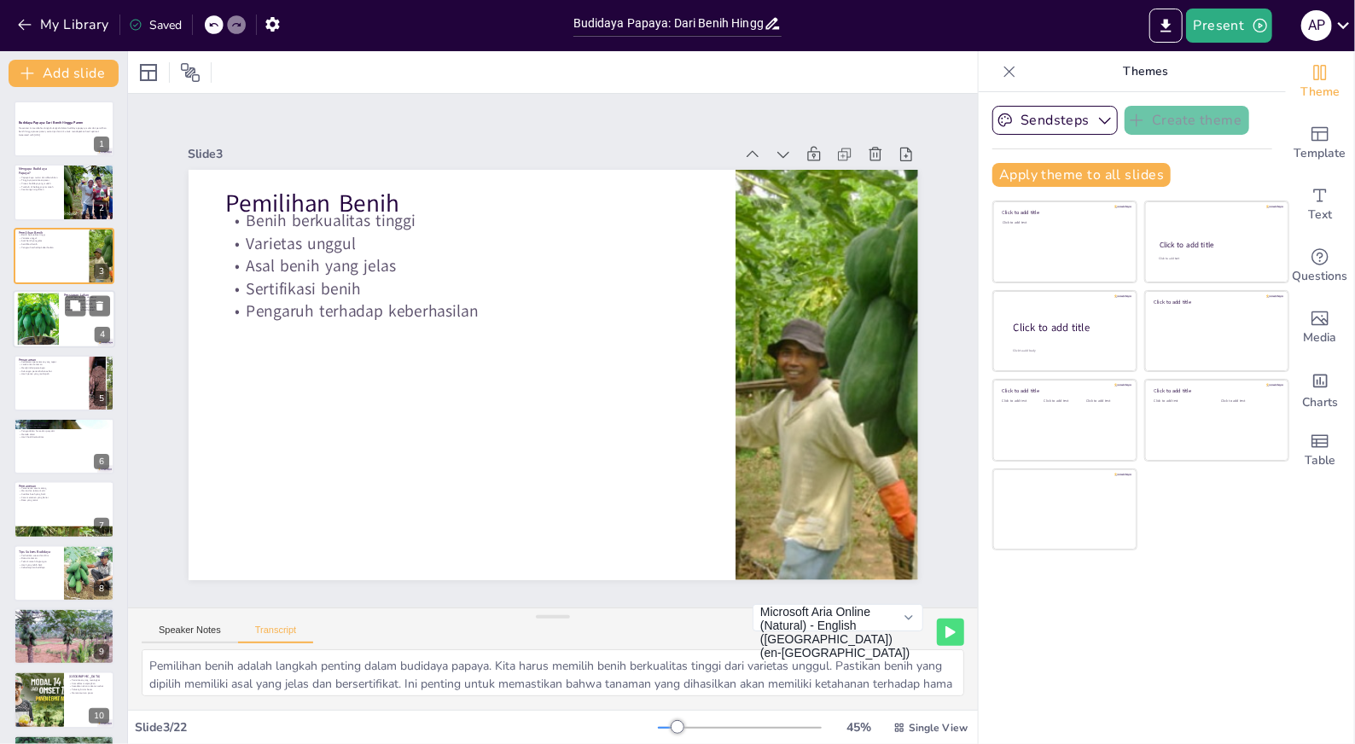
checkbox input "true"
type textarea "Persiapan lahan merupakan langkah awal yang sangat penting dalam budidaya [DEMO…"
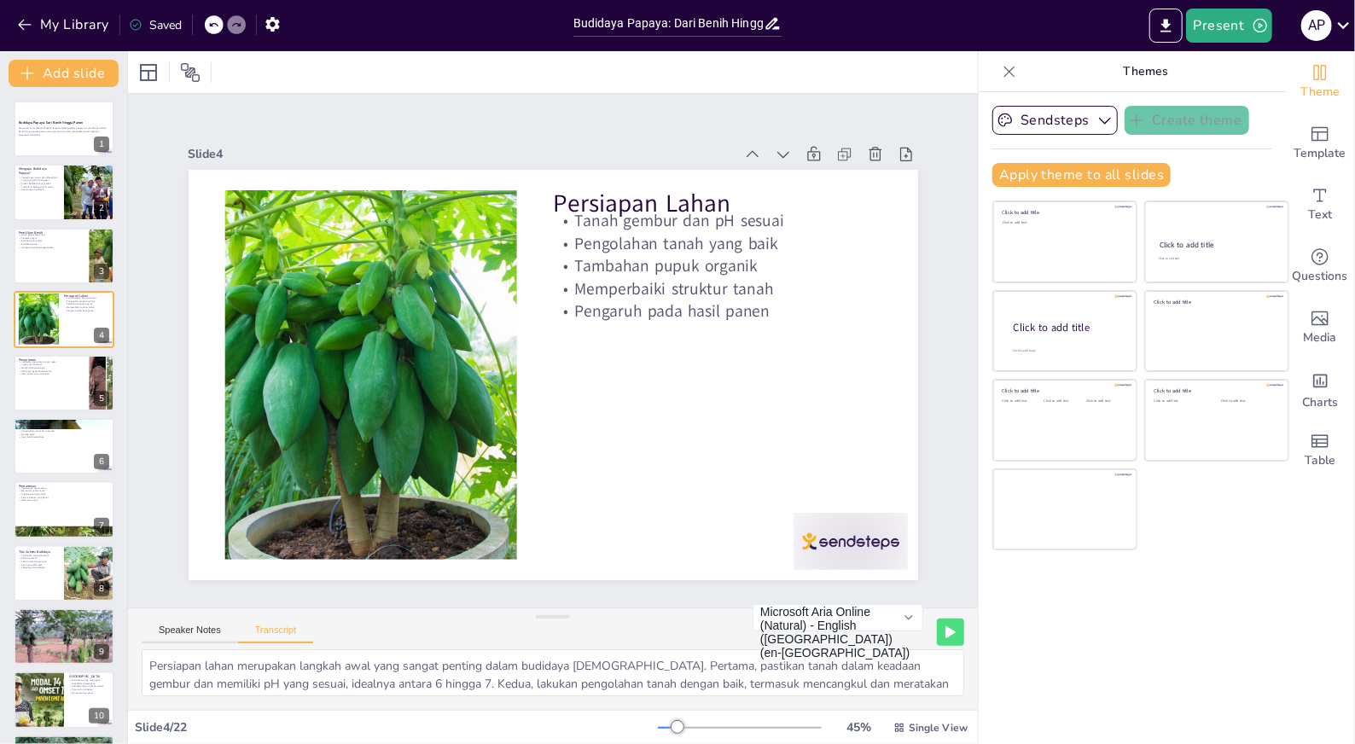
checkbox input "true"
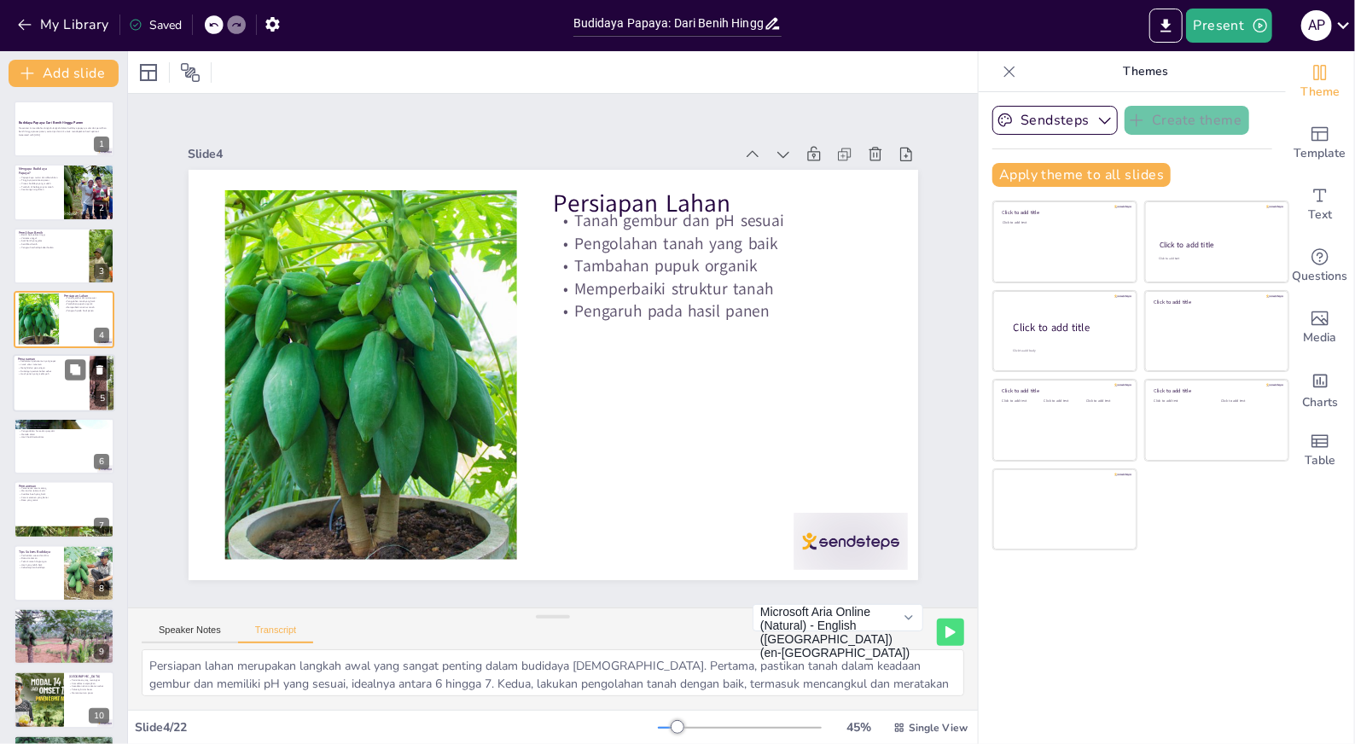
checkbox input "true"
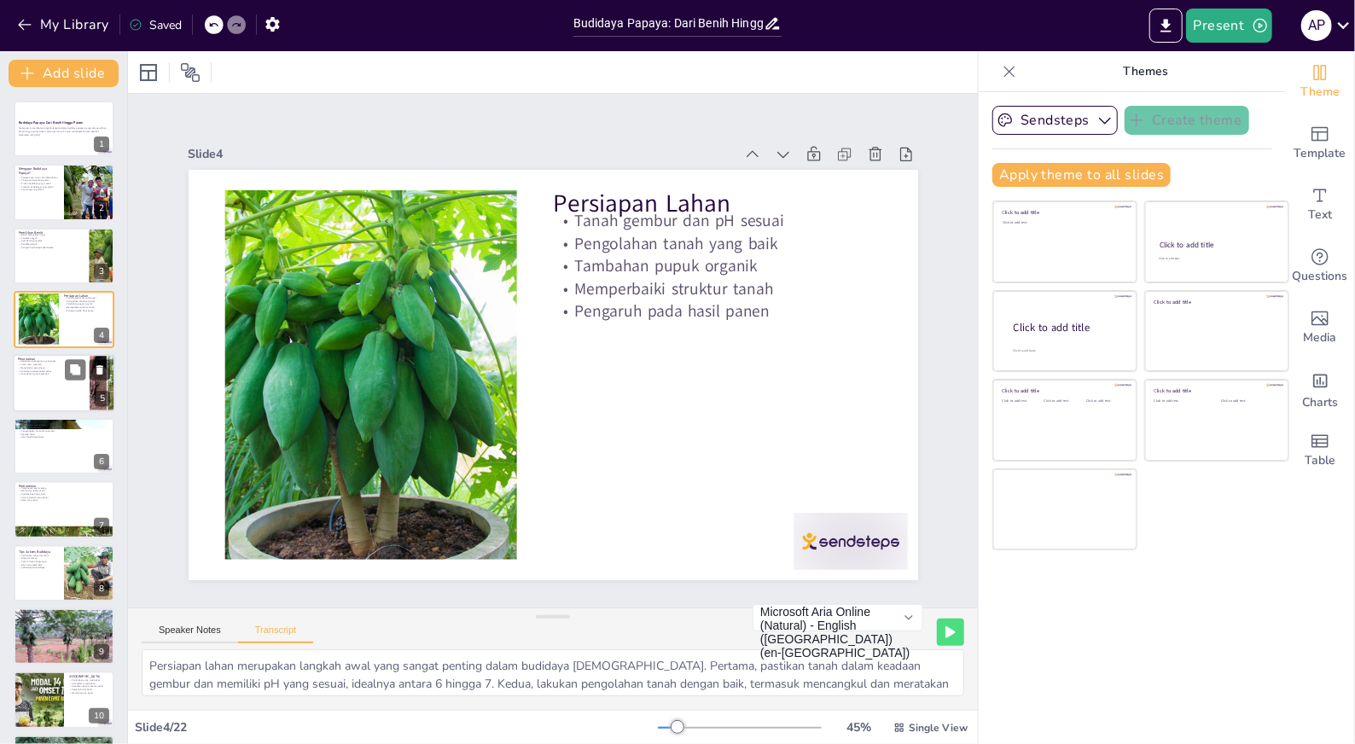
checkbox input "true"
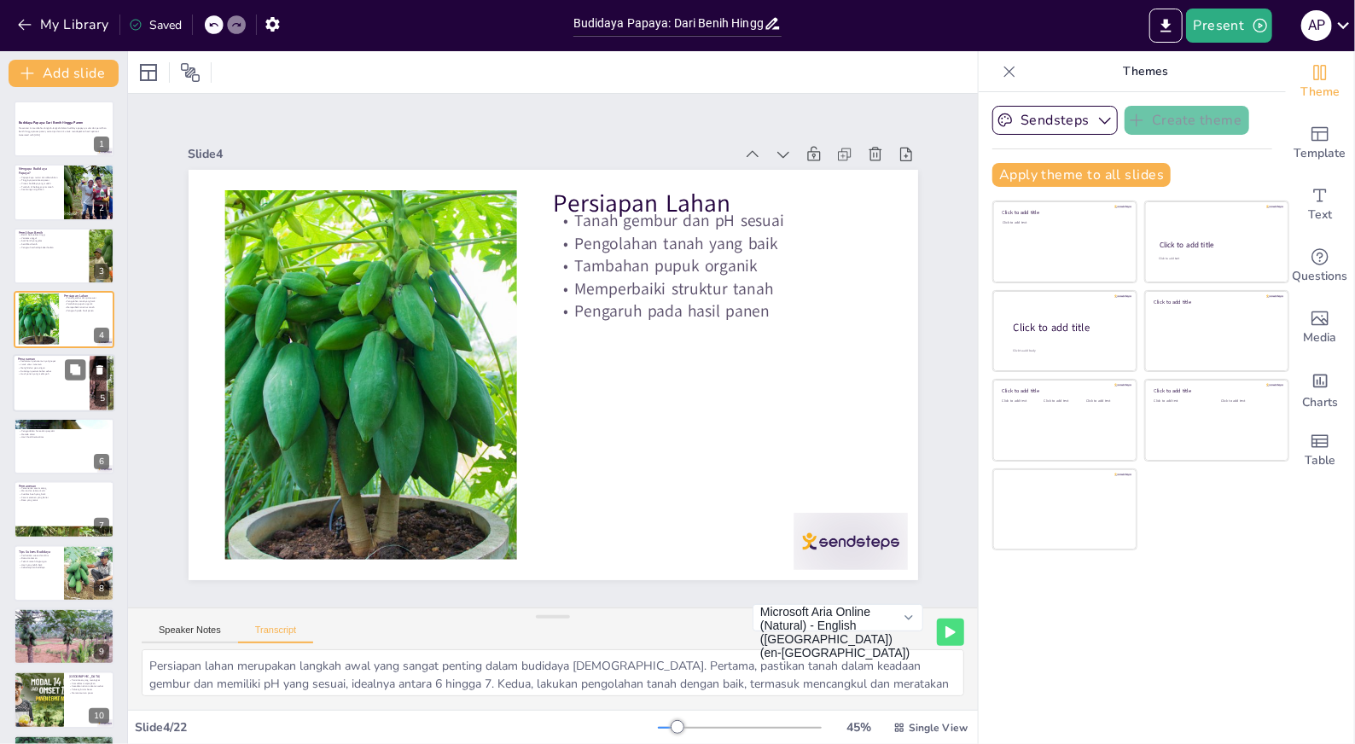
checkbox input "true"
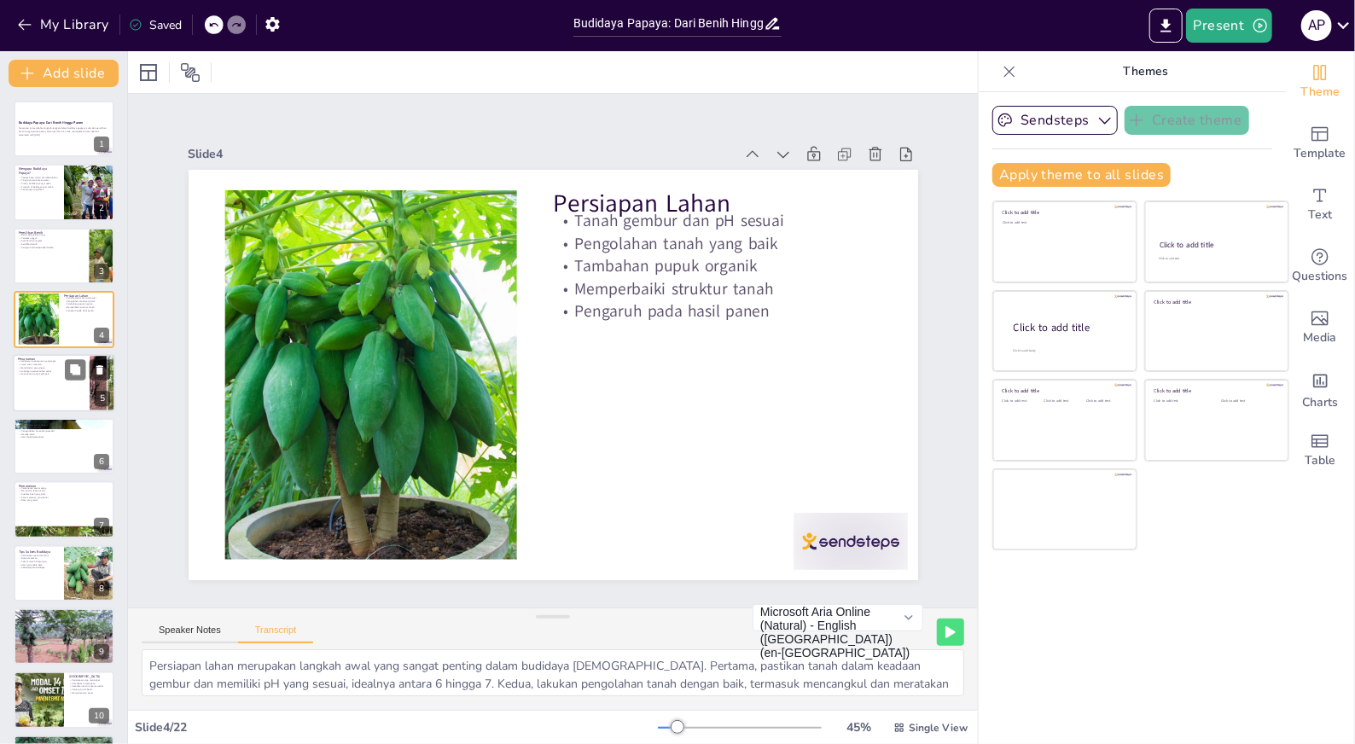
checkbox input "true"
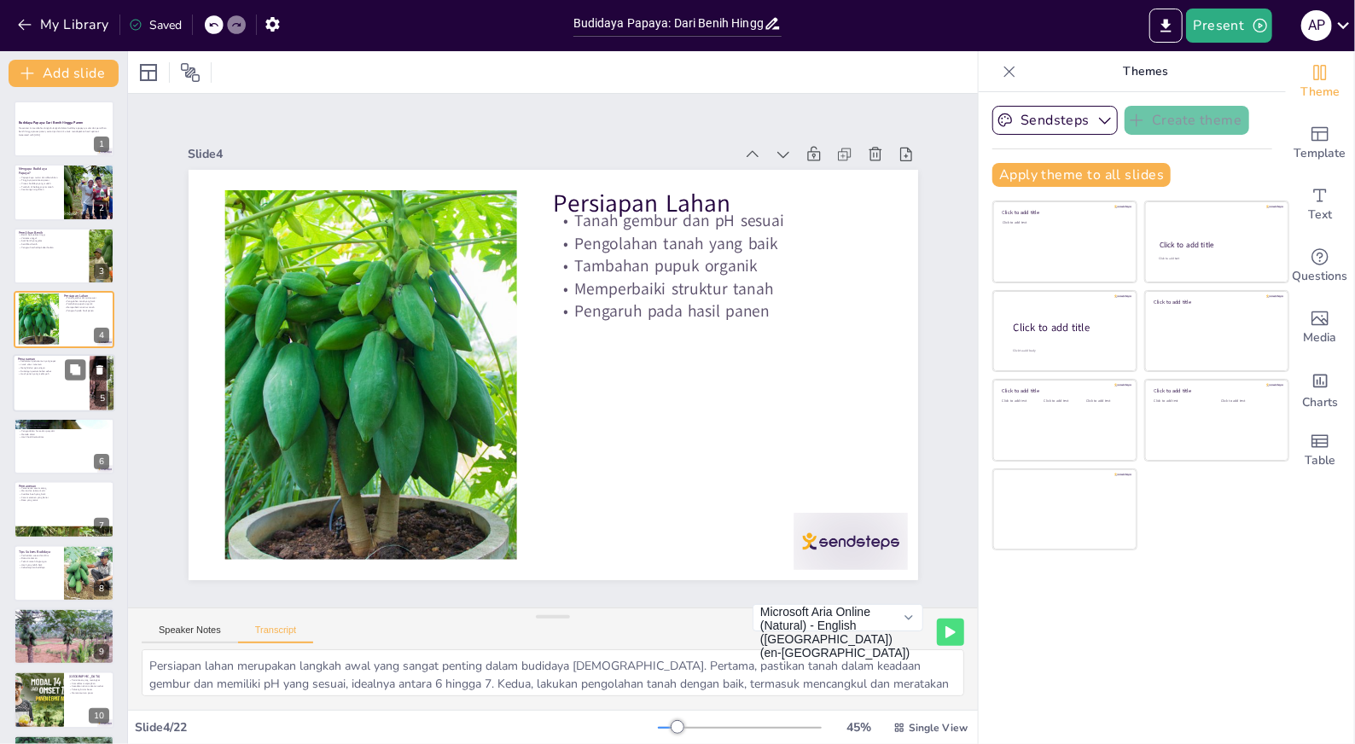
checkbox input "true"
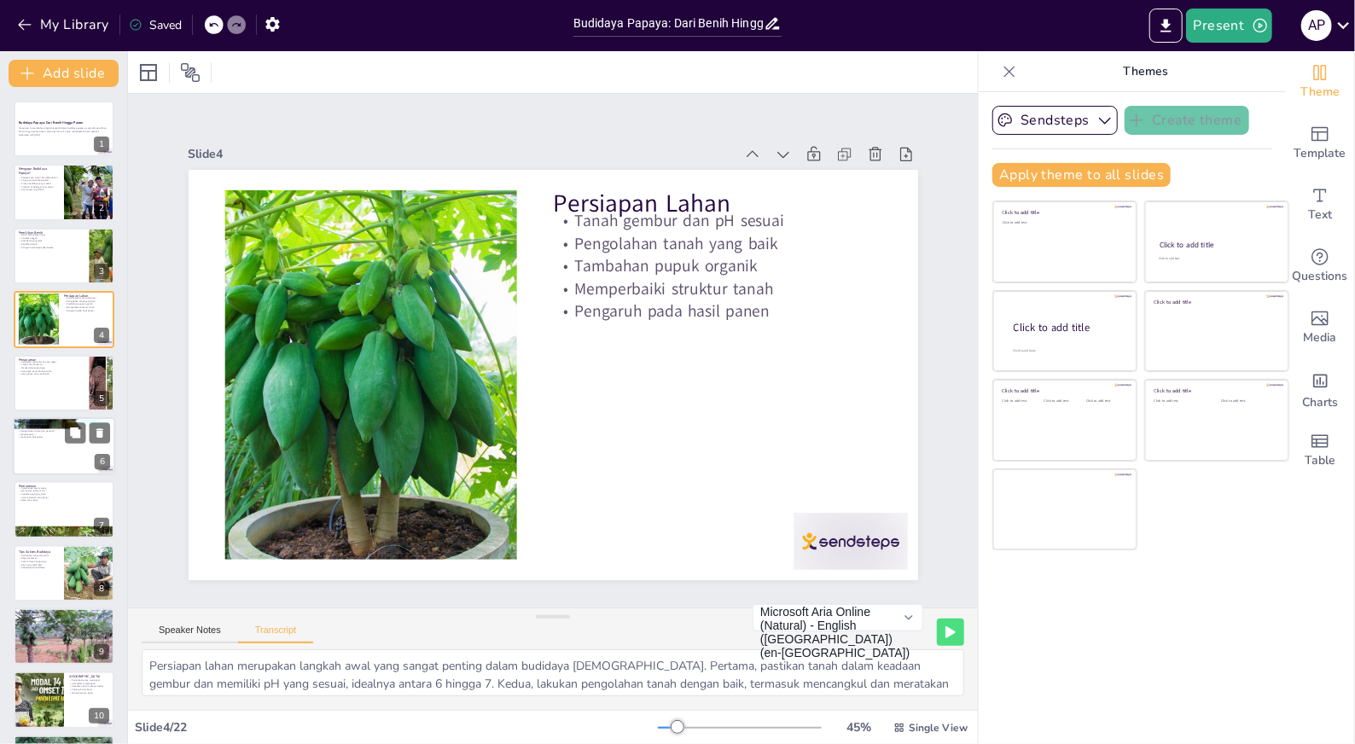
checkbox input "true"
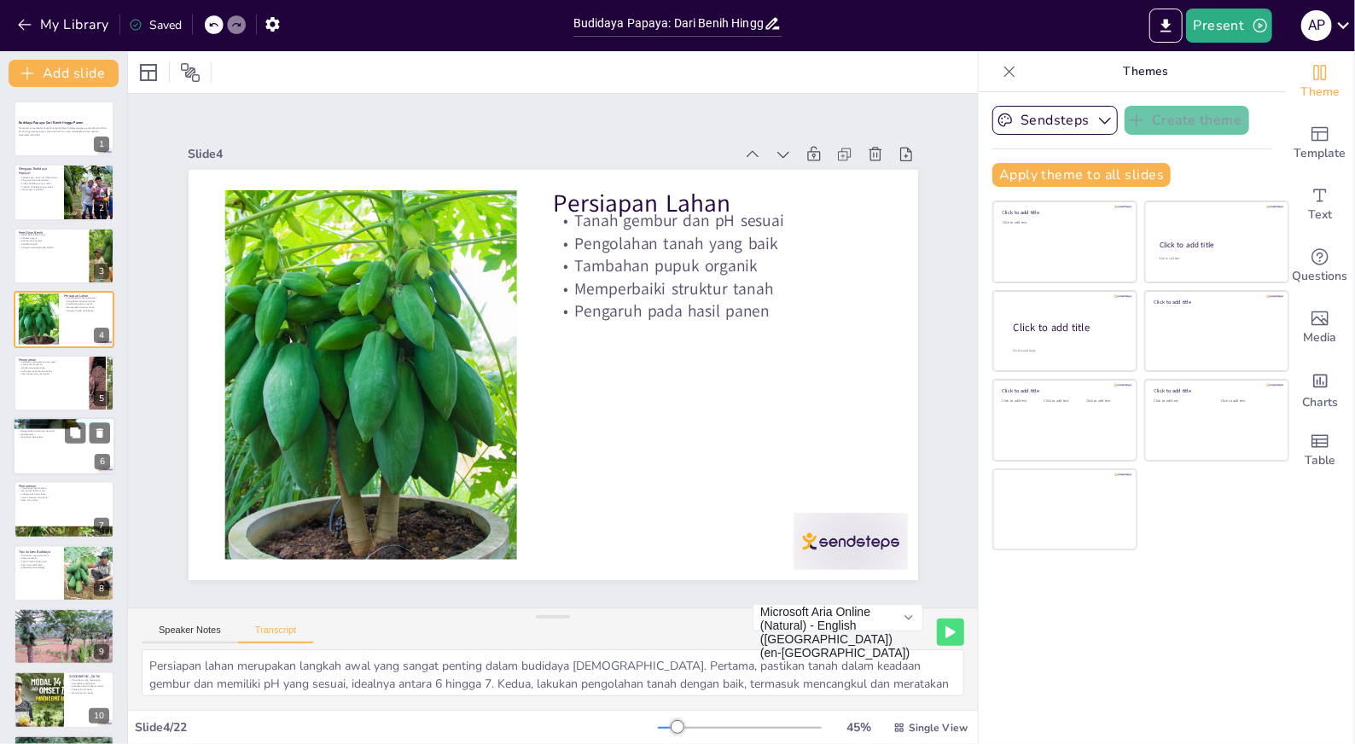
checkbox input "true"
click at [26, 400] on div at bounding box center [64, 383] width 102 height 58
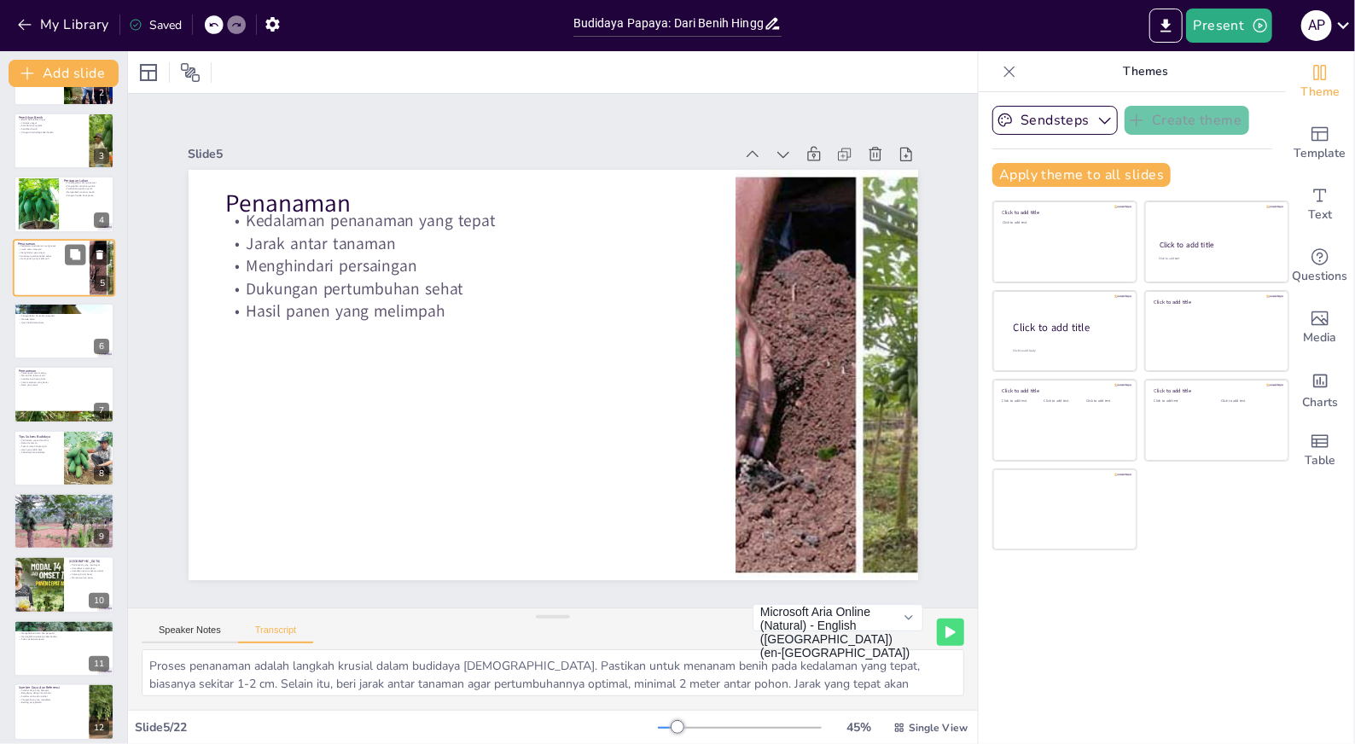
scroll to position [117, 0]
click at [43, 349] on div at bounding box center [64, 329] width 102 height 58
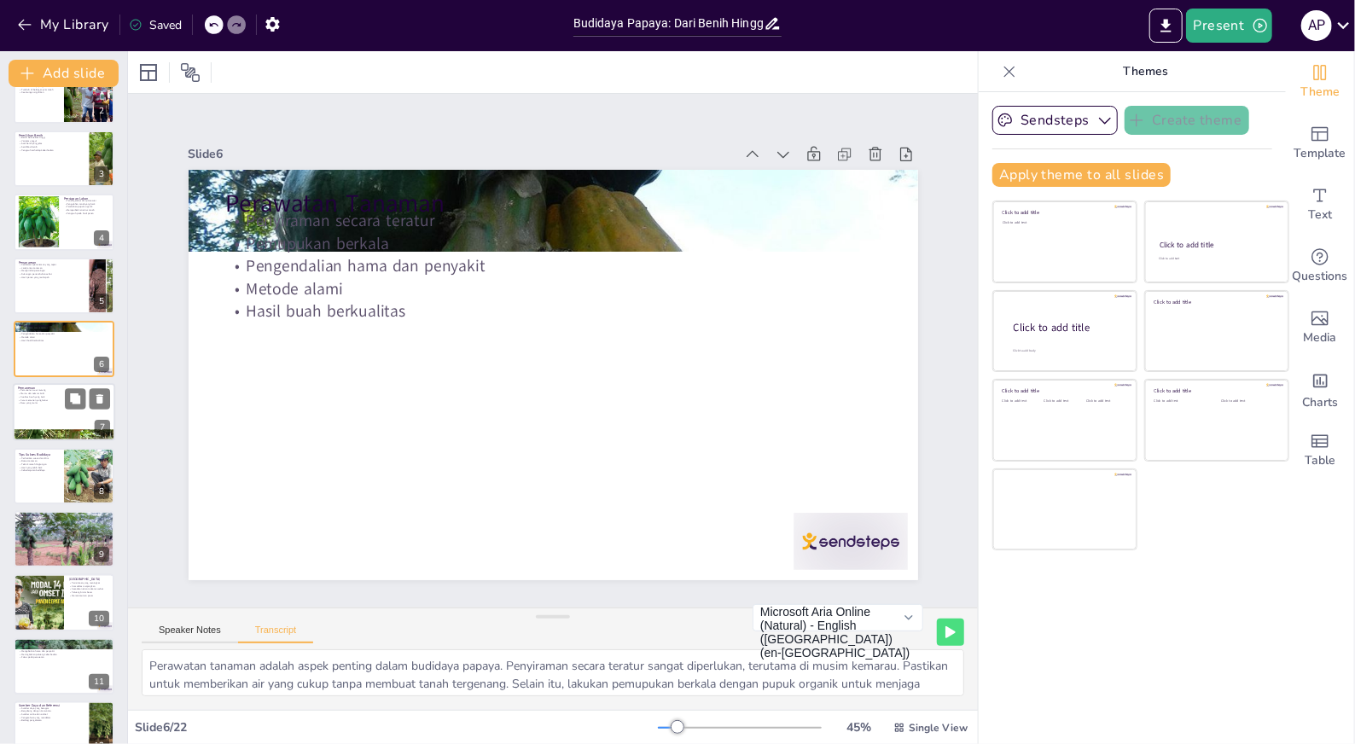
scroll to position [98, 0]
click at [38, 411] on div at bounding box center [64, 412] width 102 height 58
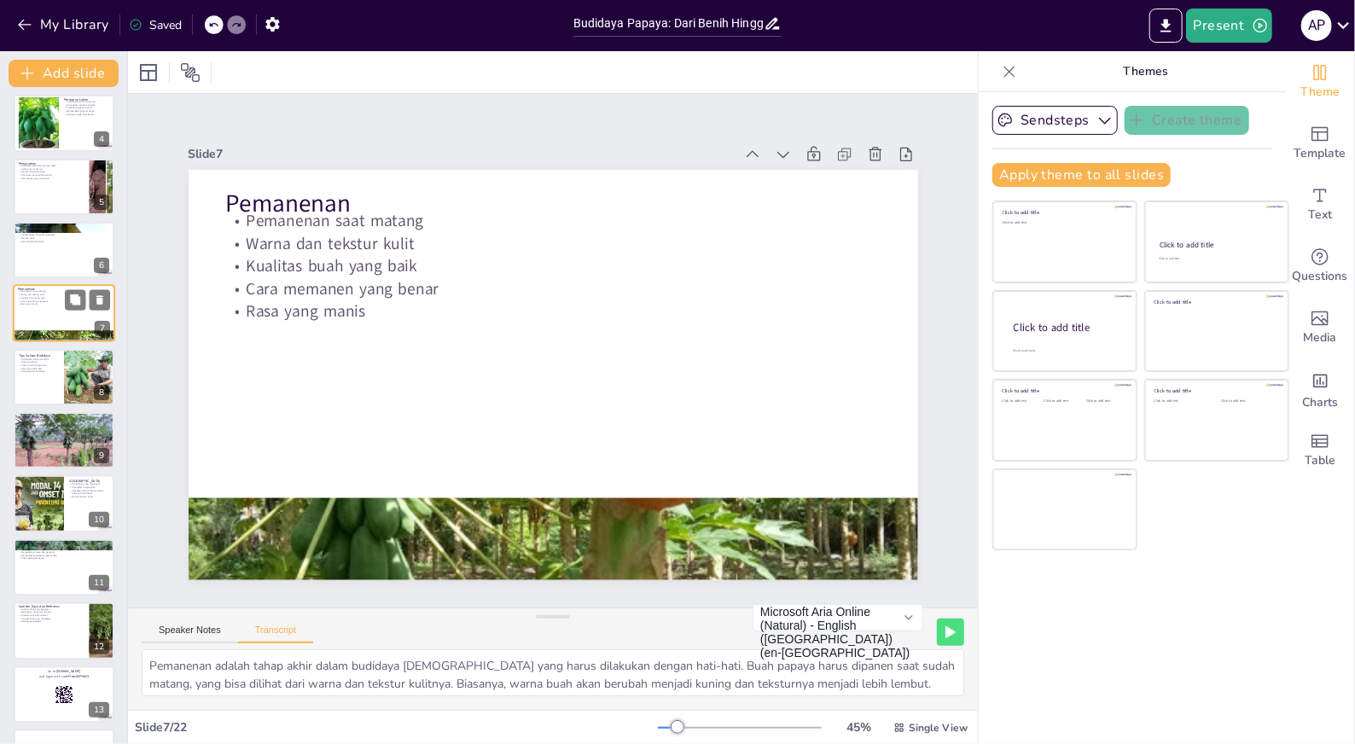
scroll to position [197, 0]
click at [41, 369] on p "Keberlanjutan budidaya" at bounding box center [38, 370] width 41 height 3
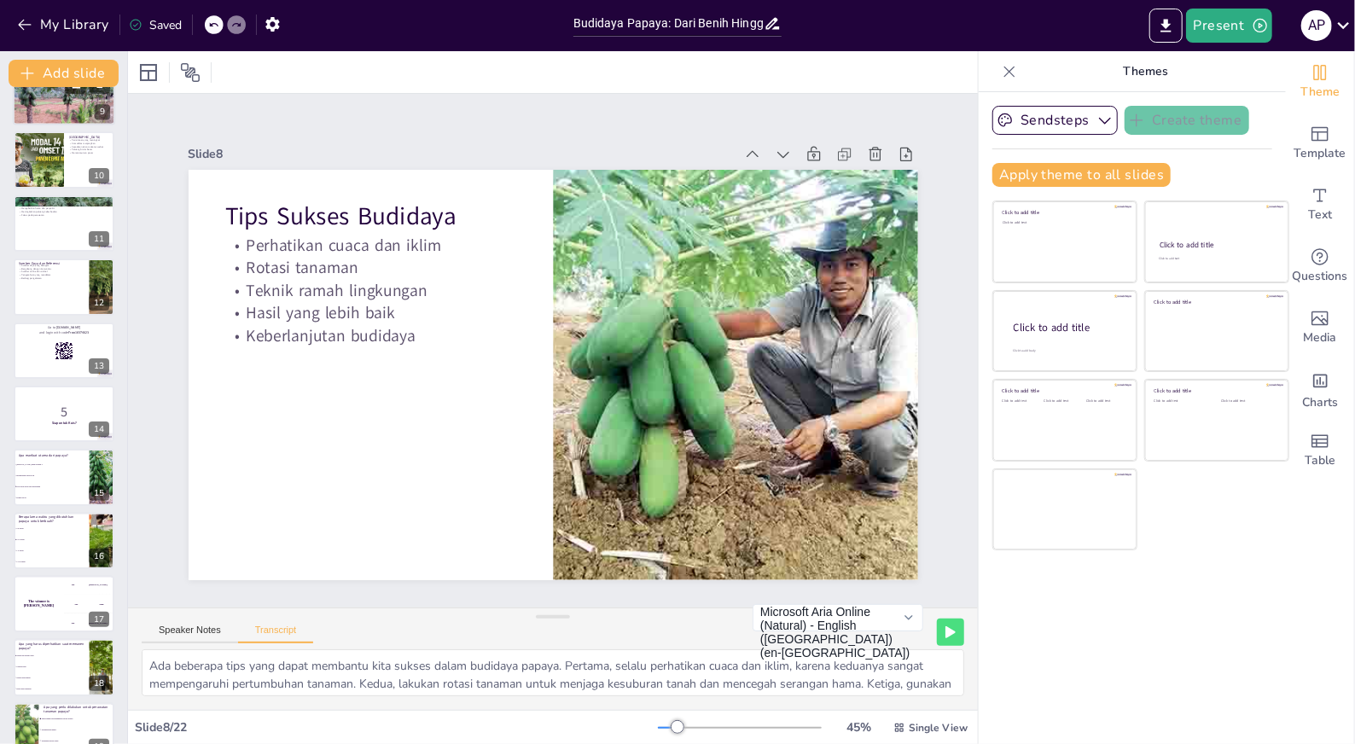
scroll to position [759, 0]
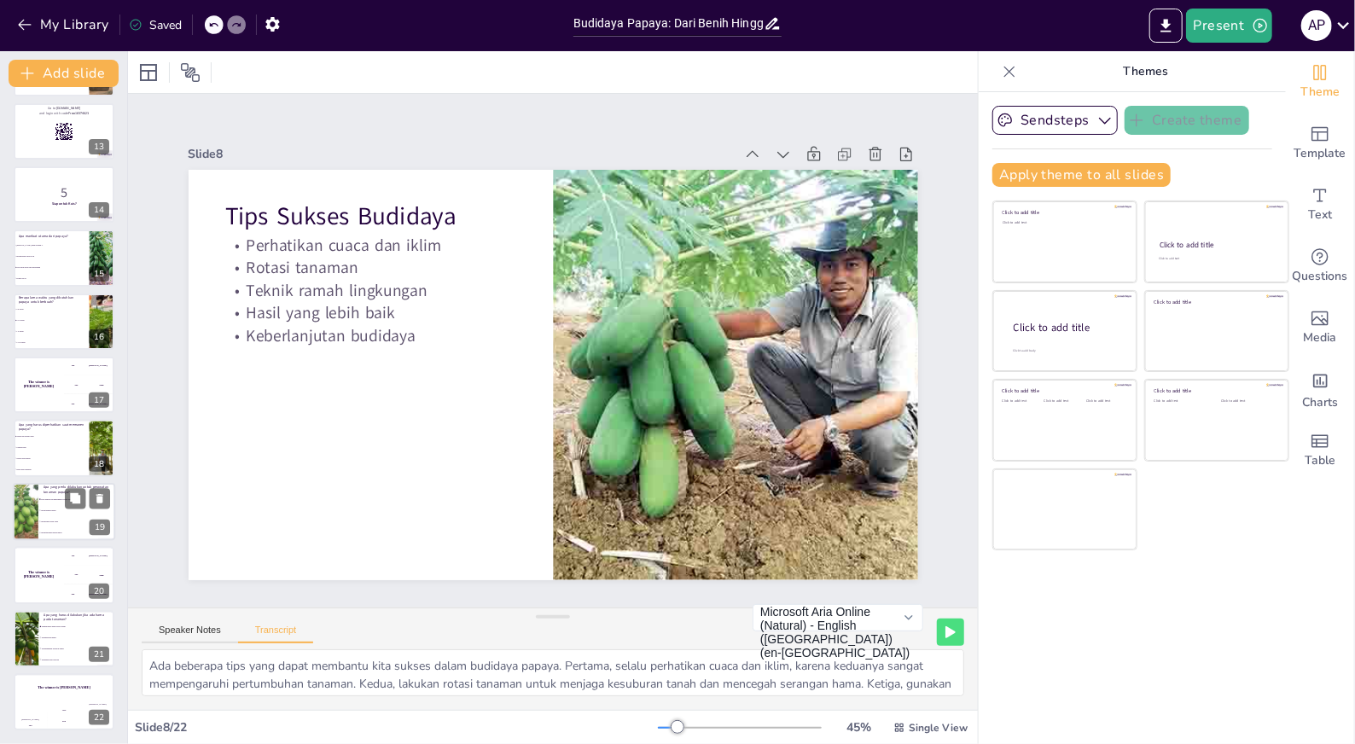
click at [51, 509] on span "Mengabaikan hama" at bounding box center [77, 510] width 73 height 3
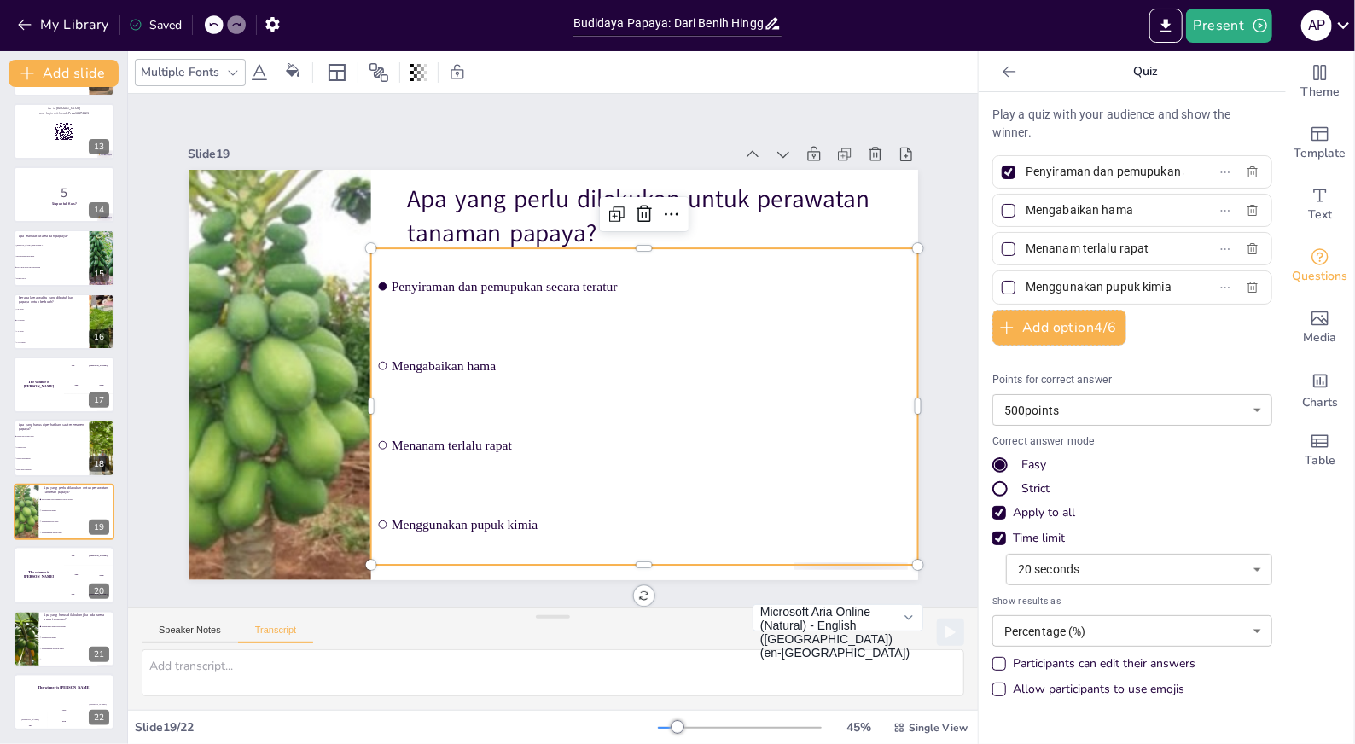
click at [540, 365] on div "Apa yang perlu dilakukan untuk perawatan tanaman papaya? Penyiraman dan pemupuk…" at bounding box center [547, 373] width 799 height 553
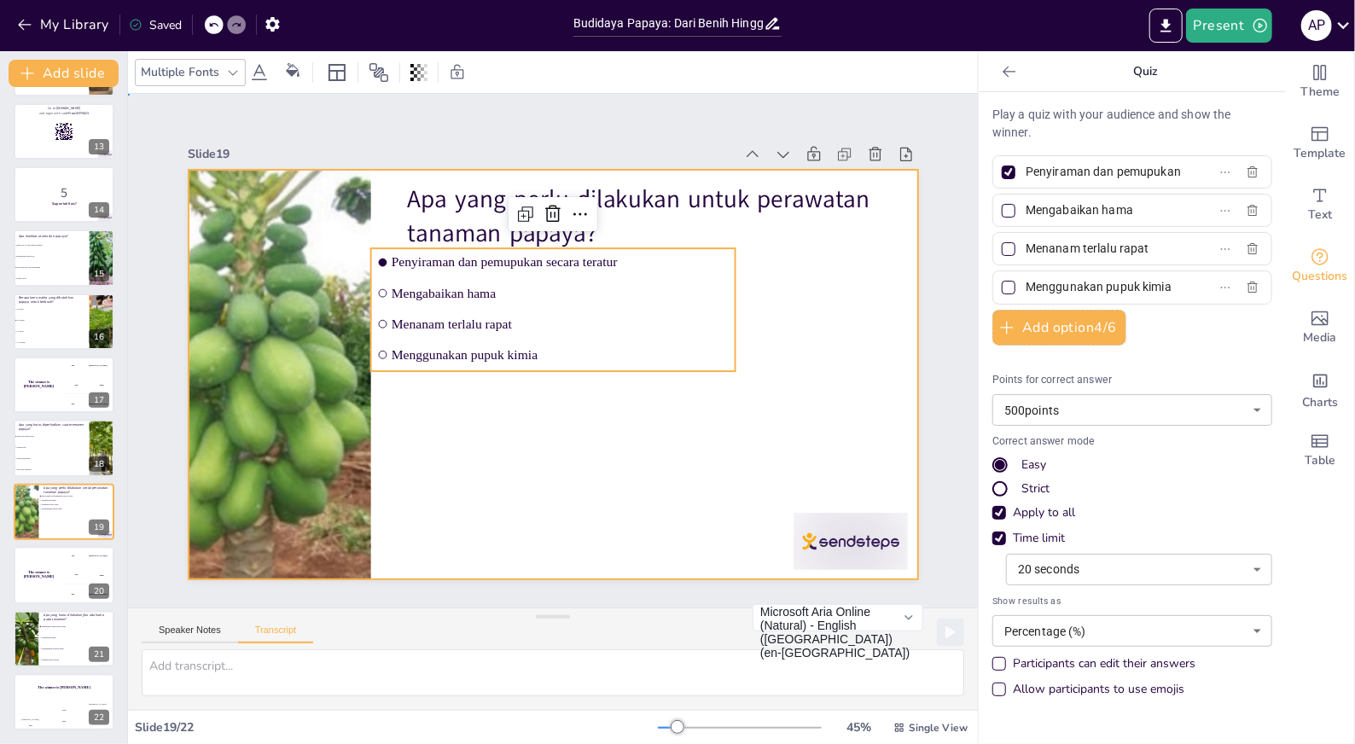
click at [763, 500] on div at bounding box center [529, 355] width 553 height 799
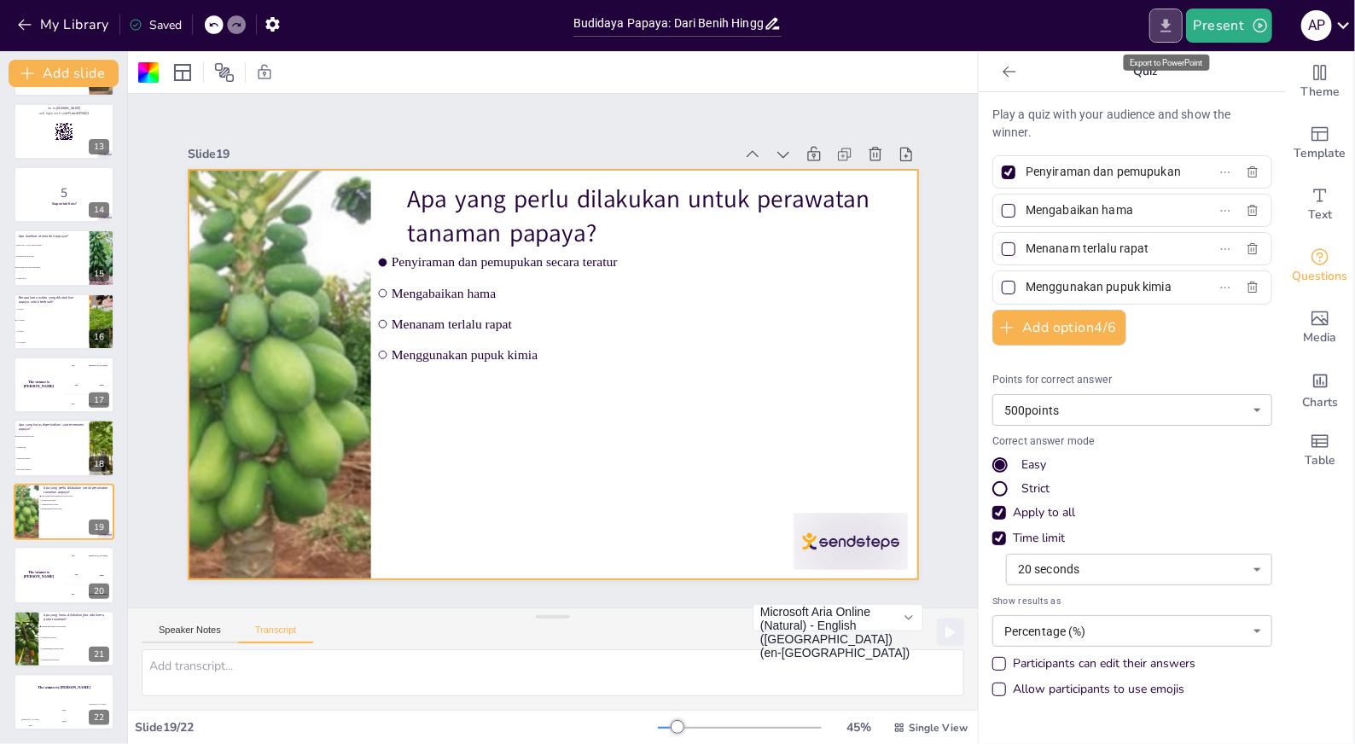
click at [1182, 17] on button "Export to PowerPoint" at bounding box center [1165, 26] width 33 height 34
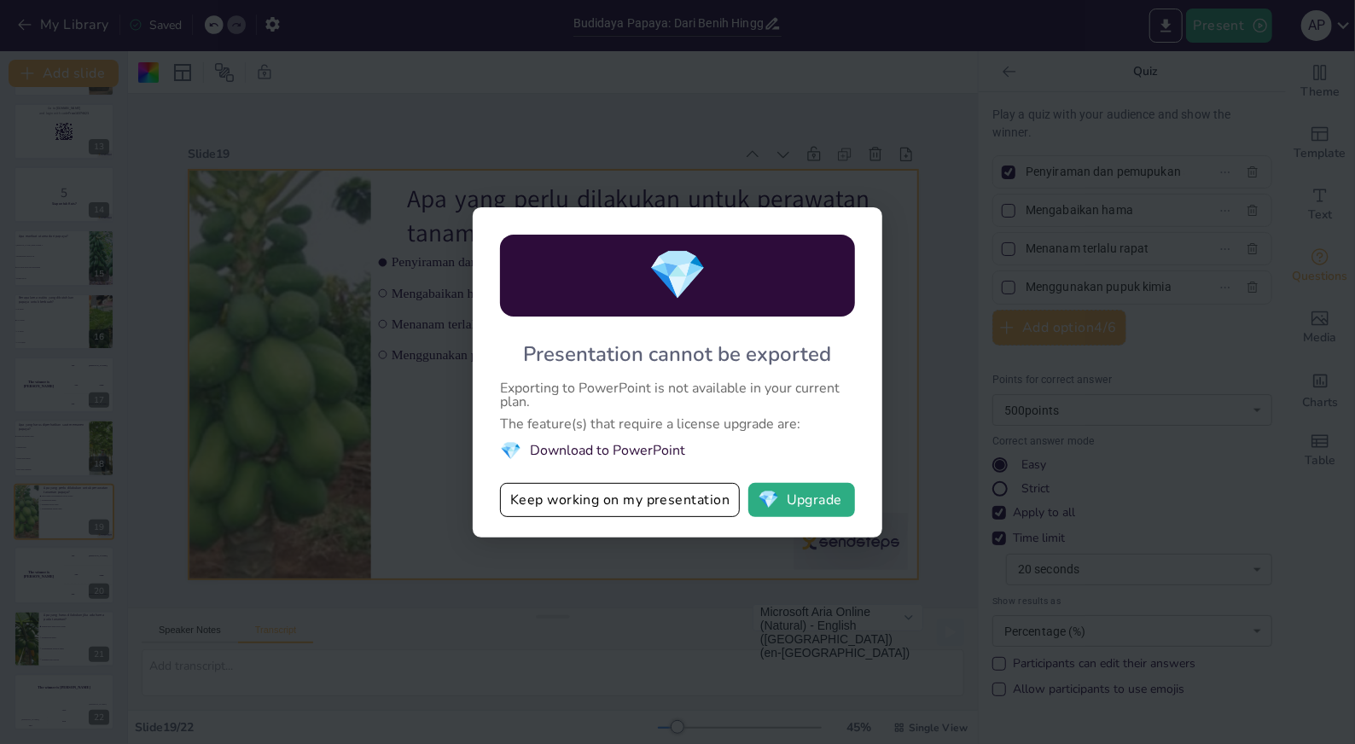
click at [628, 586] on div "💎 Presentation cannot be exported Exporting to PowerPoint is not available in y…" at bounding box center [677, 372] width 1355 height 744
click at [590, 510] on button "Keep working on my presentation" at bounding box center [620, 500] width 240 height 34
